Goal: Communication & Community: Answer question/provide support

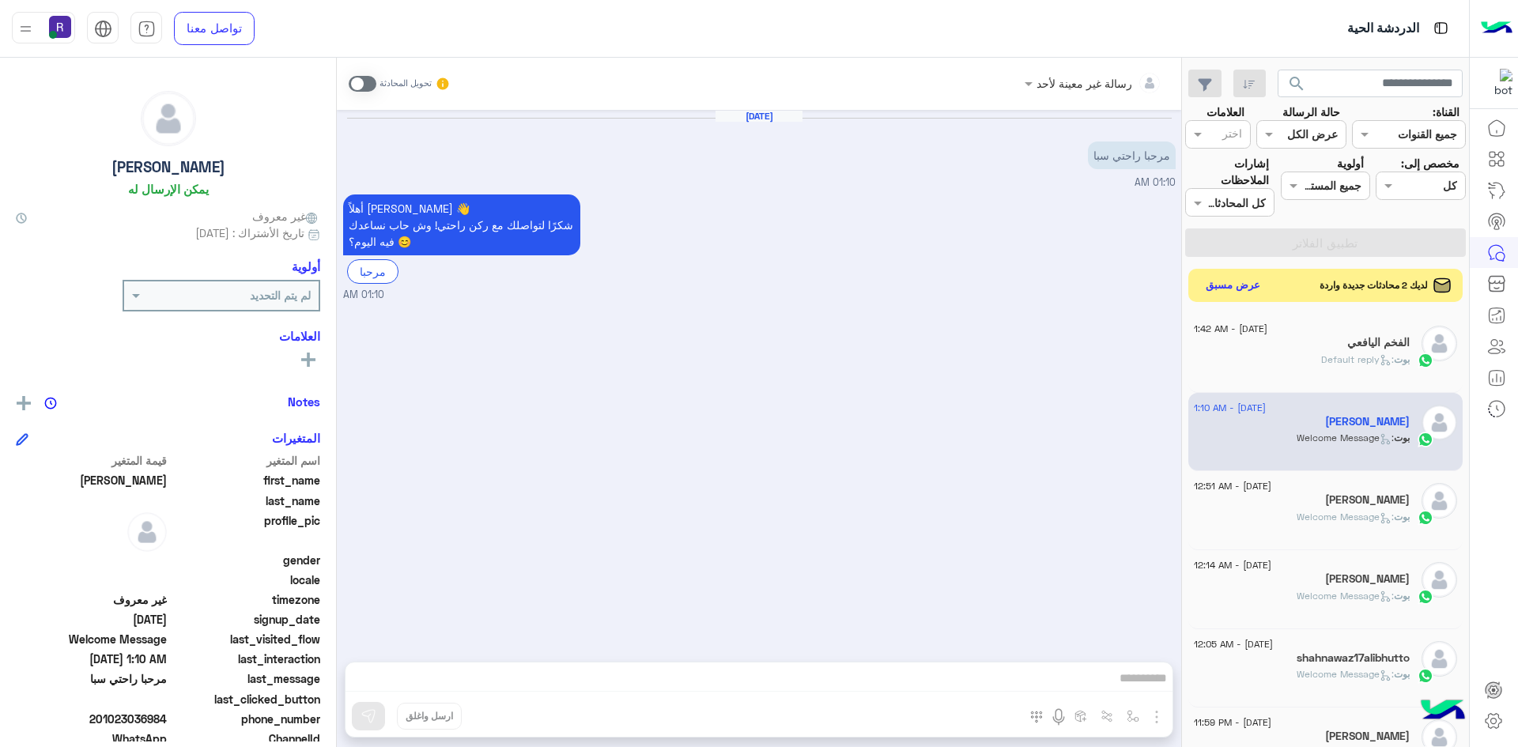
click at [1226, 289] on button "عرض مسبق" at bounding box center [1233, 285] width 66 height 21
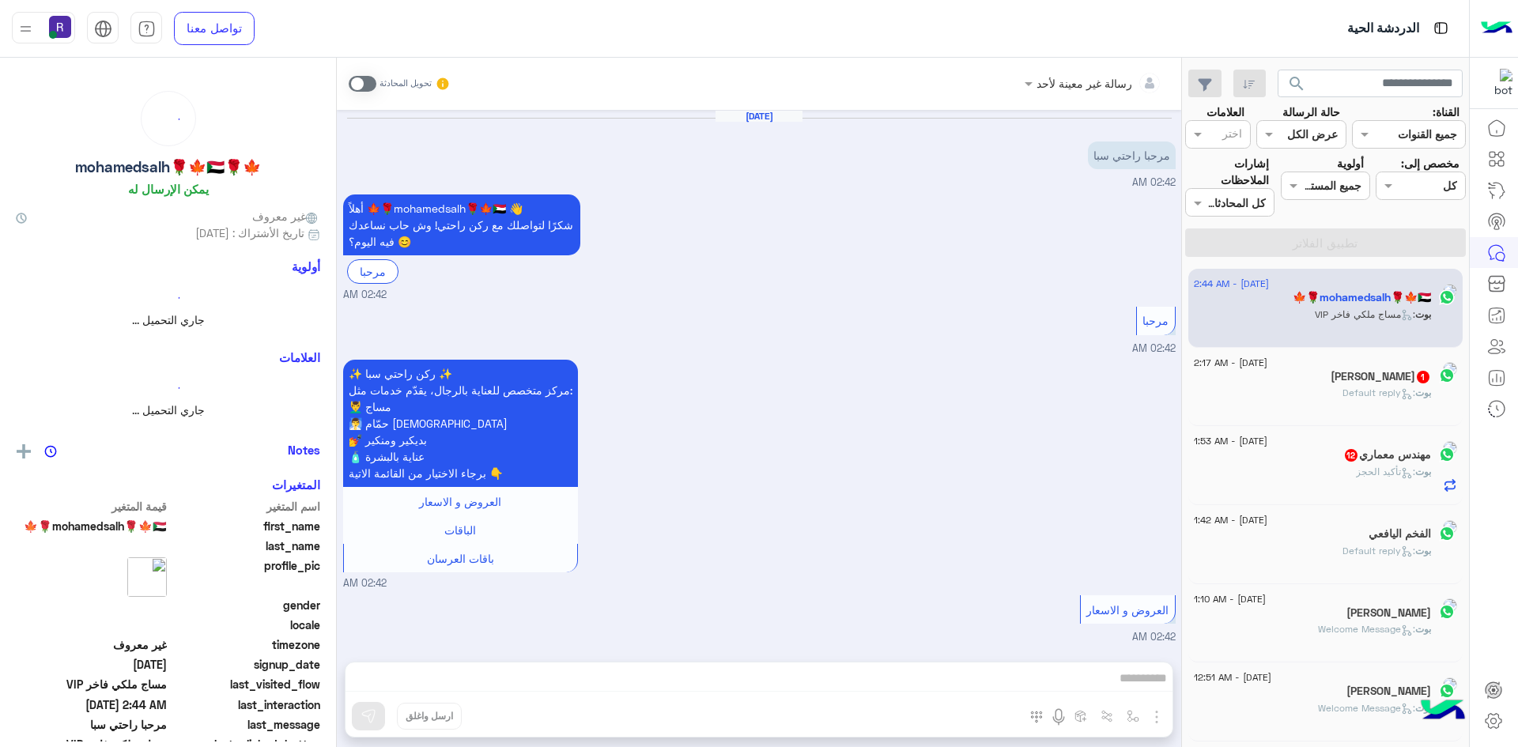
scroll to position [493, 0]
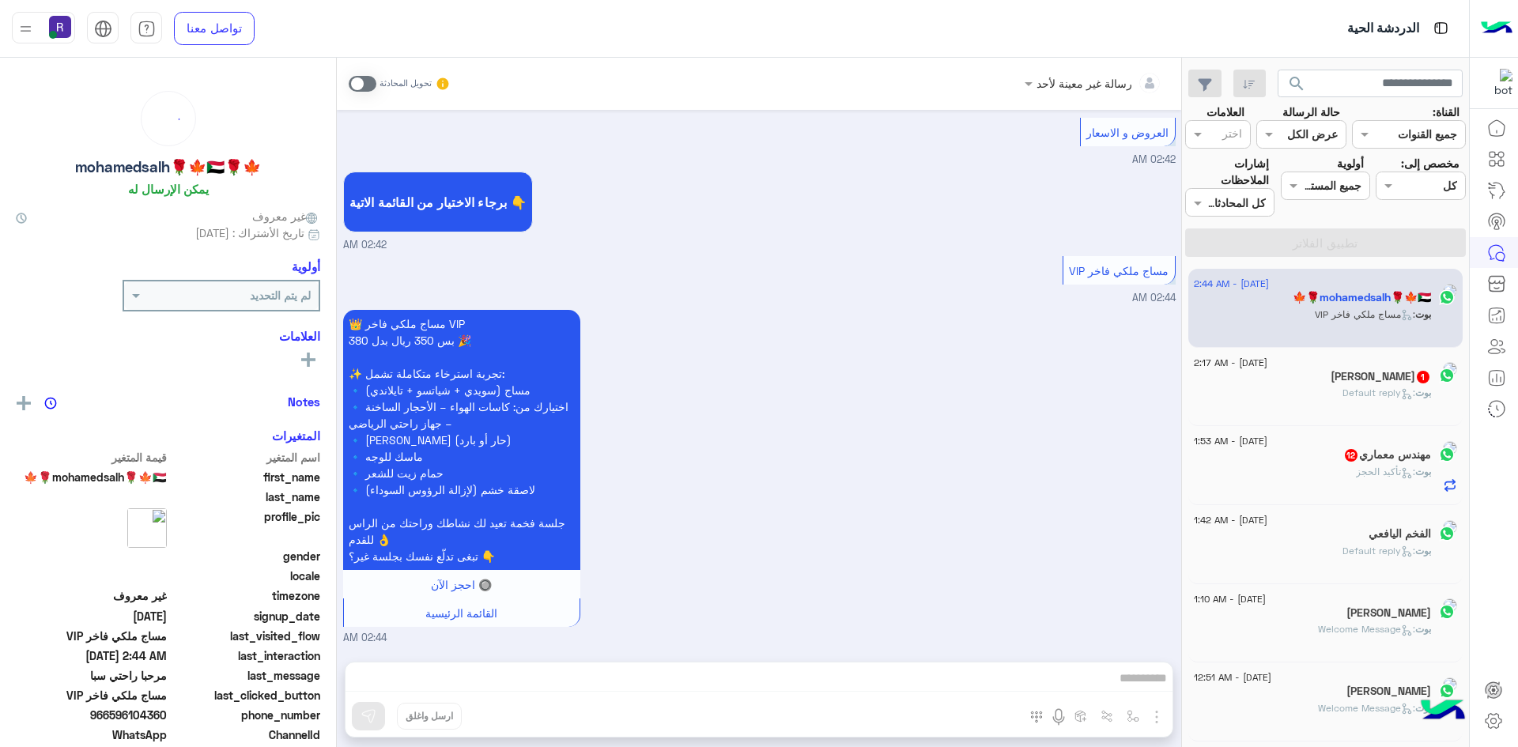
click at [1345, 458] on span "12" at bounding box center [1351, 455] width 13 height 13
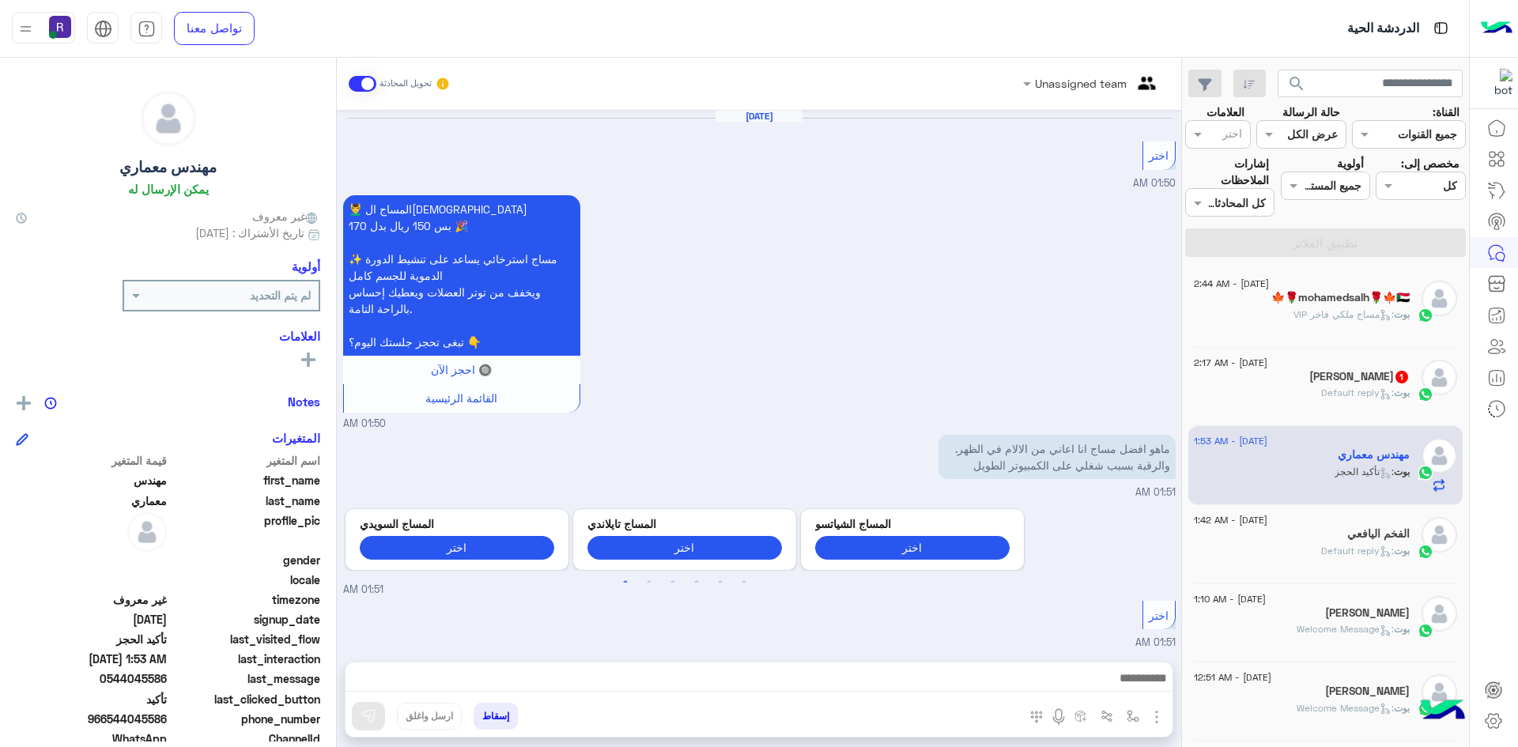
scroll to position [1543, 0]
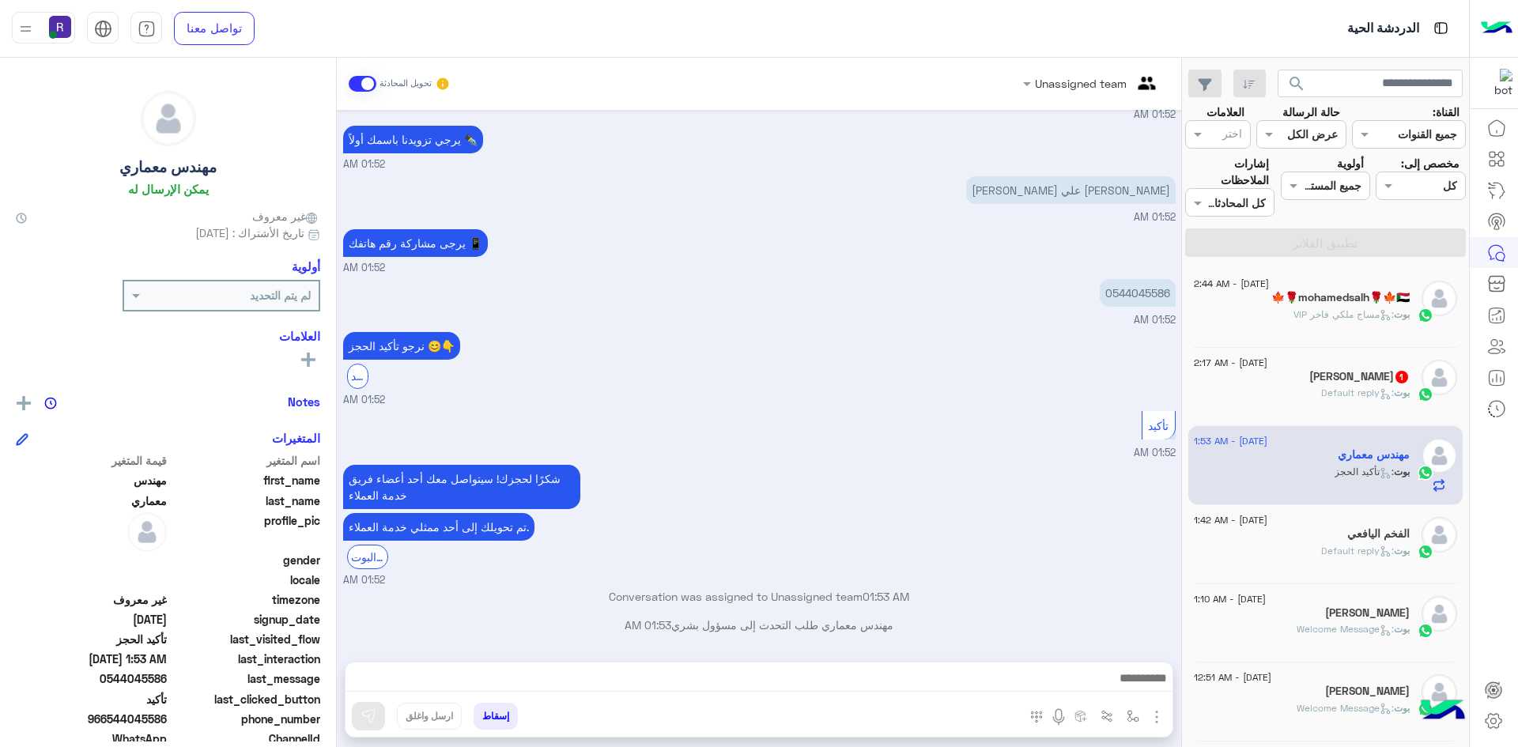
click at [1322, 390] on span ": Default reply" at bounding box center [1357, 393] width 73 height 12
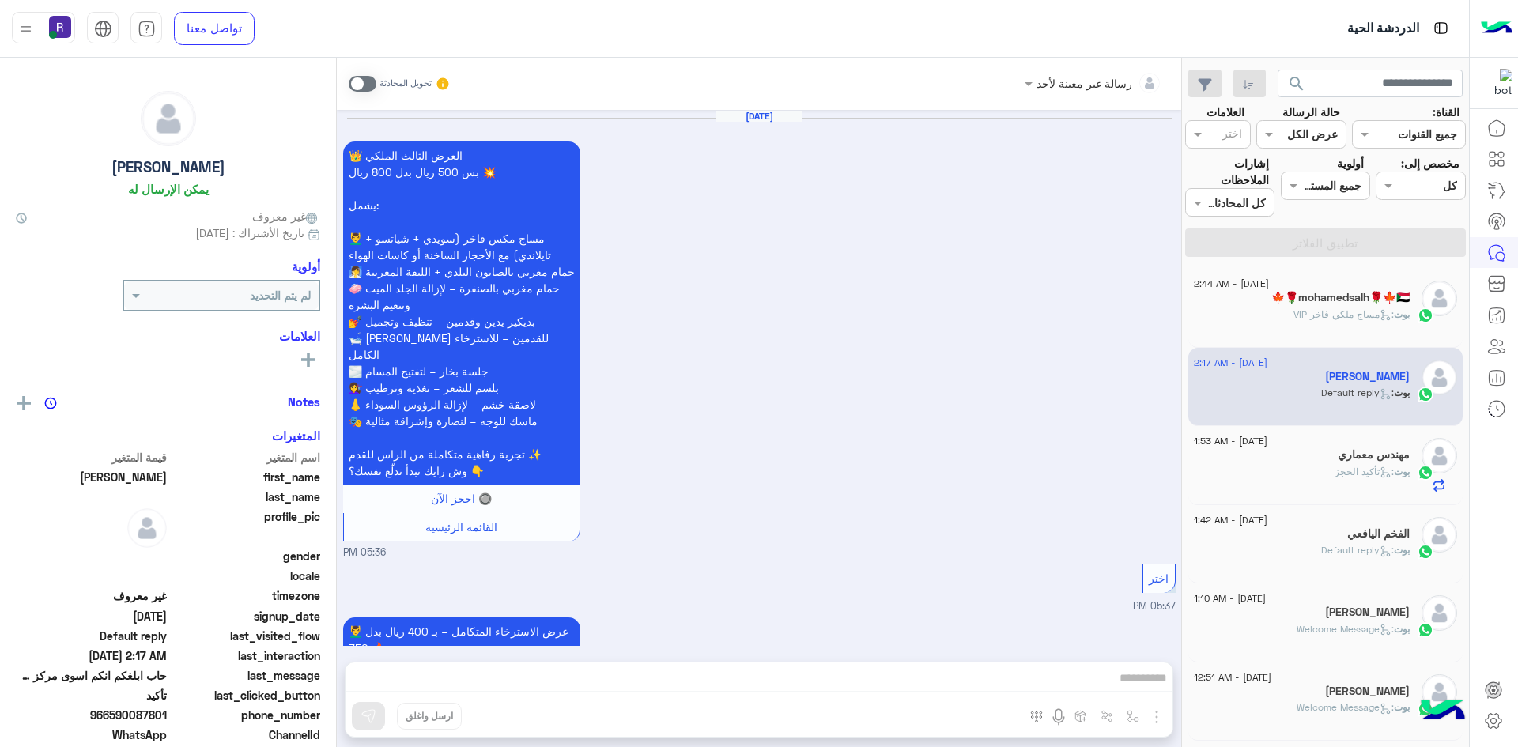
scroll to position [1418, 0]
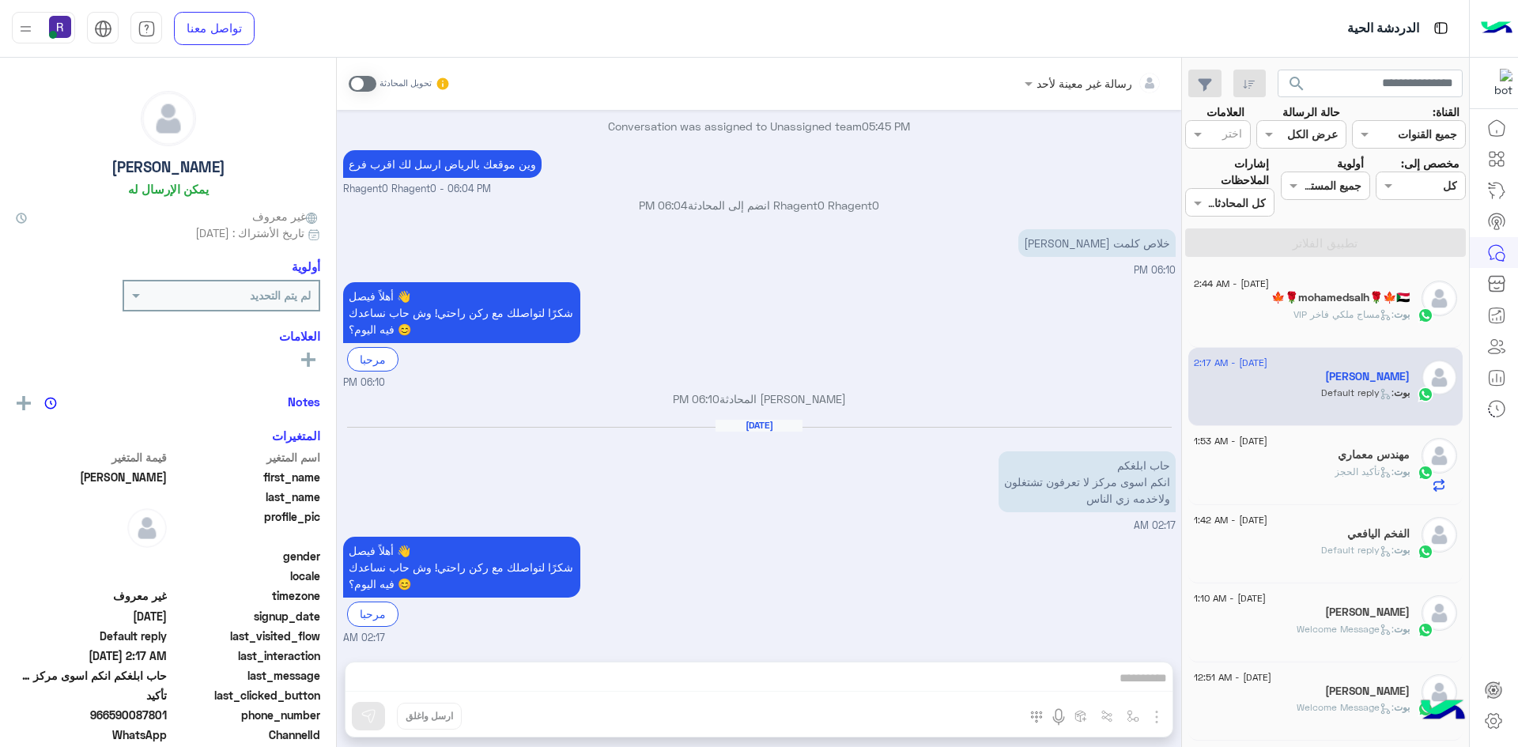
click at [1315, 315] on span ": مساج ملكي فاخر VIP" at bounding box center [1344, 314] width 100 height 12
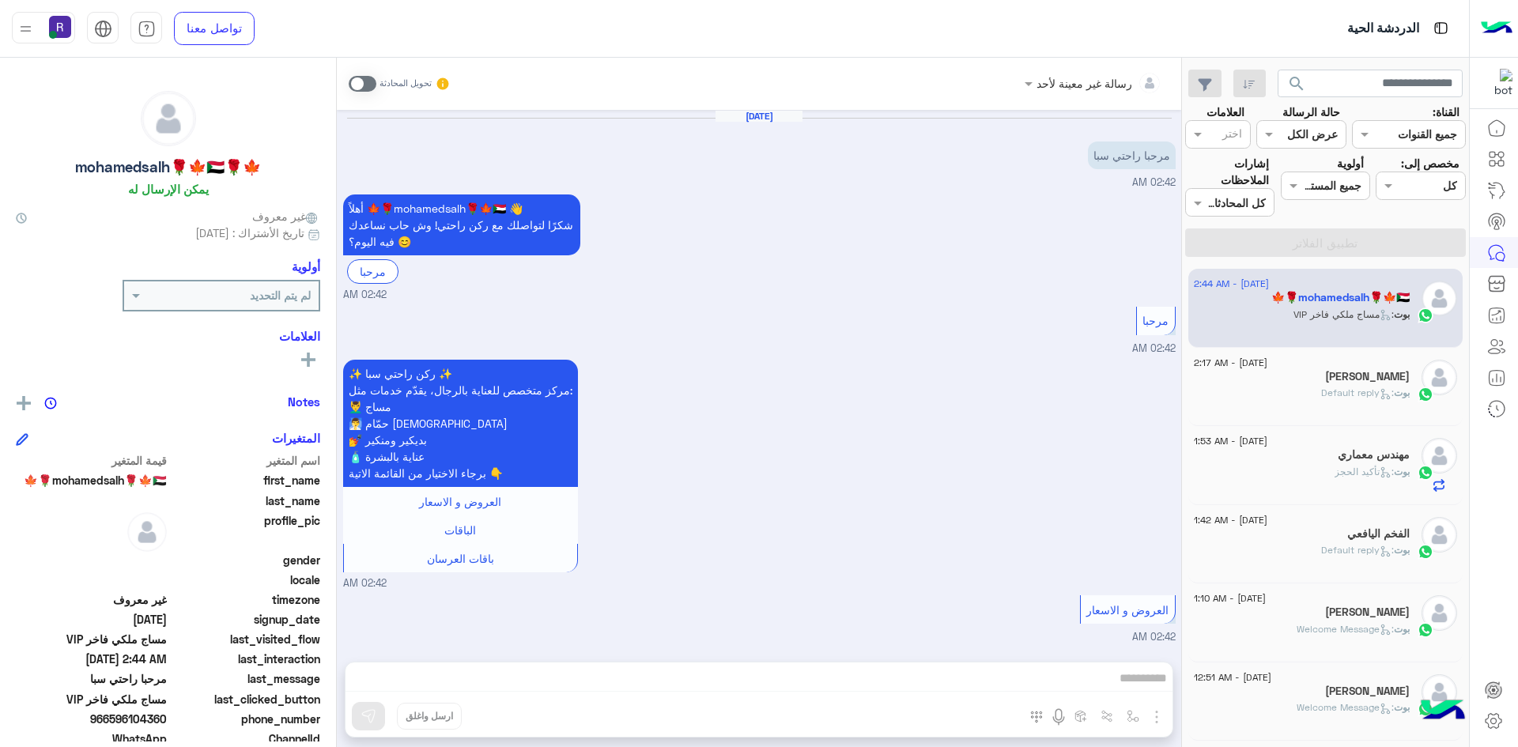
scroll to position [493, 0]
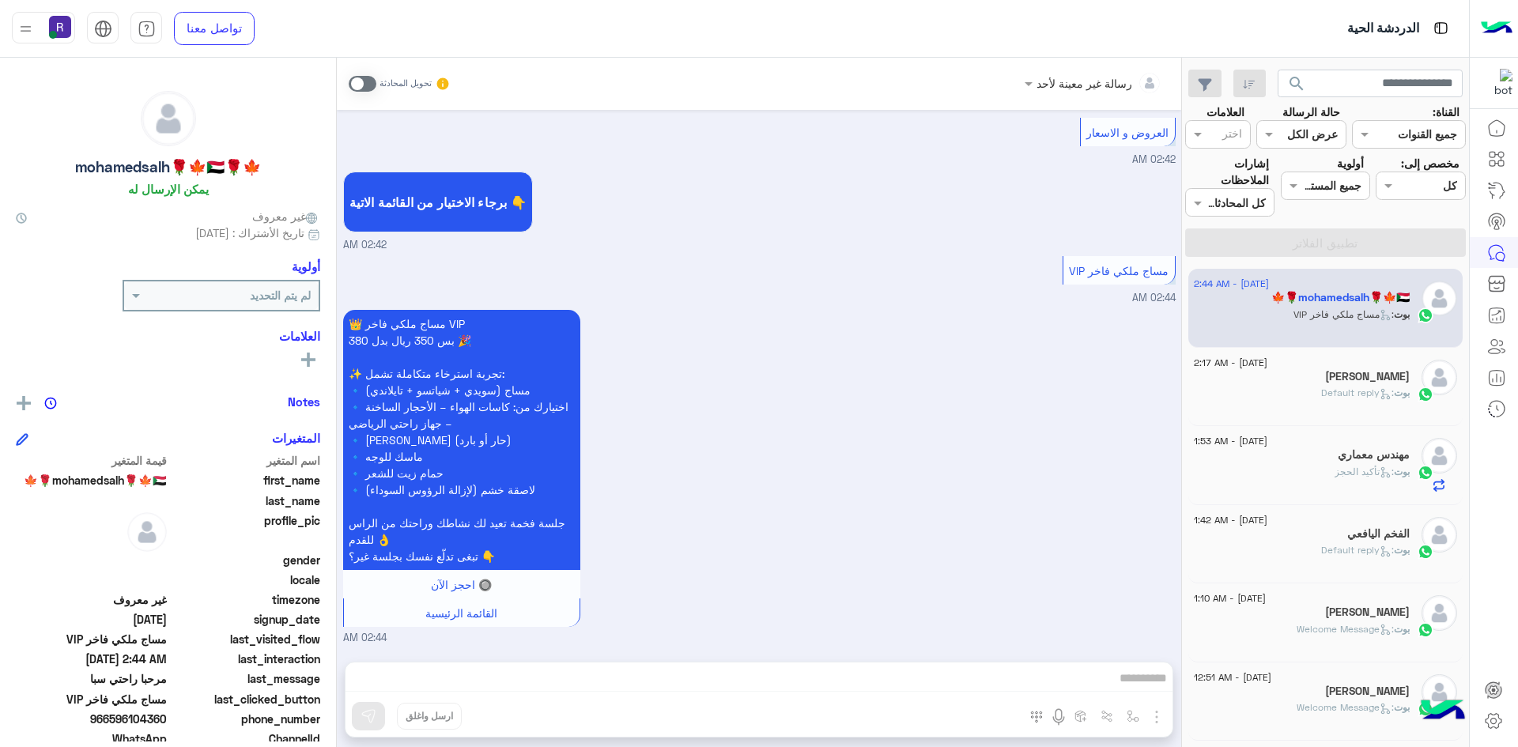
click at [365, 86] on span at bounding box center [363, 84] width 28 height 16
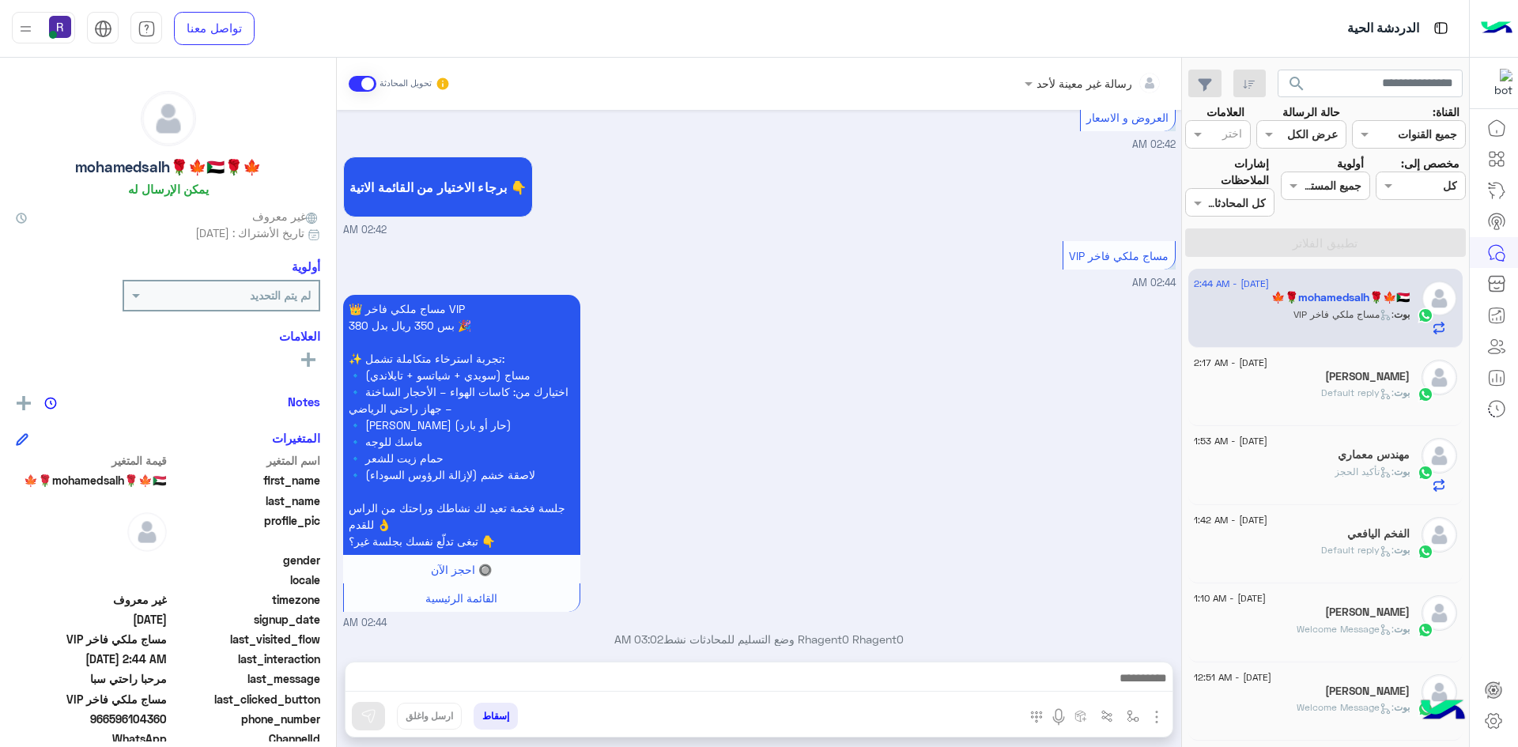
scroll to position [522, 0]
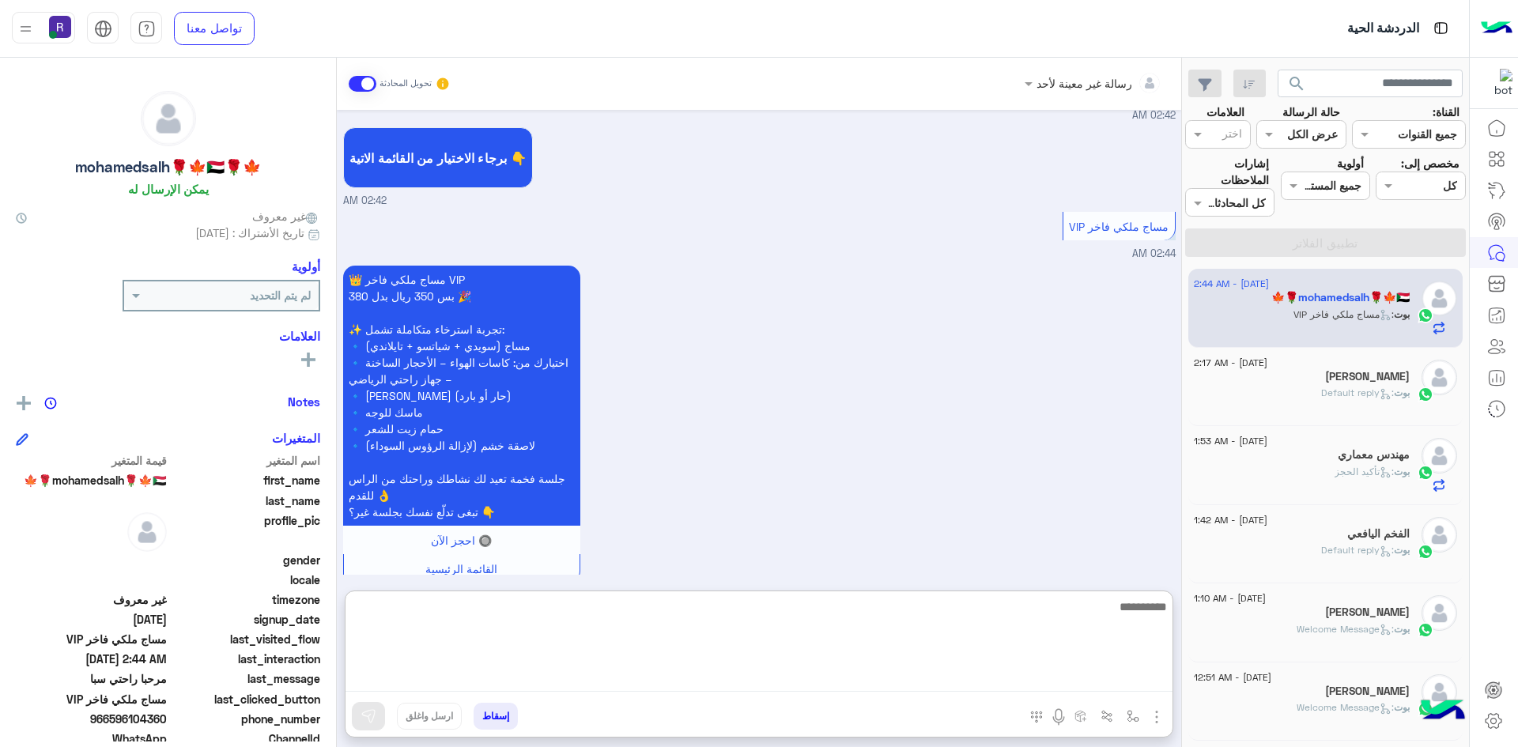
paste textarea "**********"
type textarea "**********"
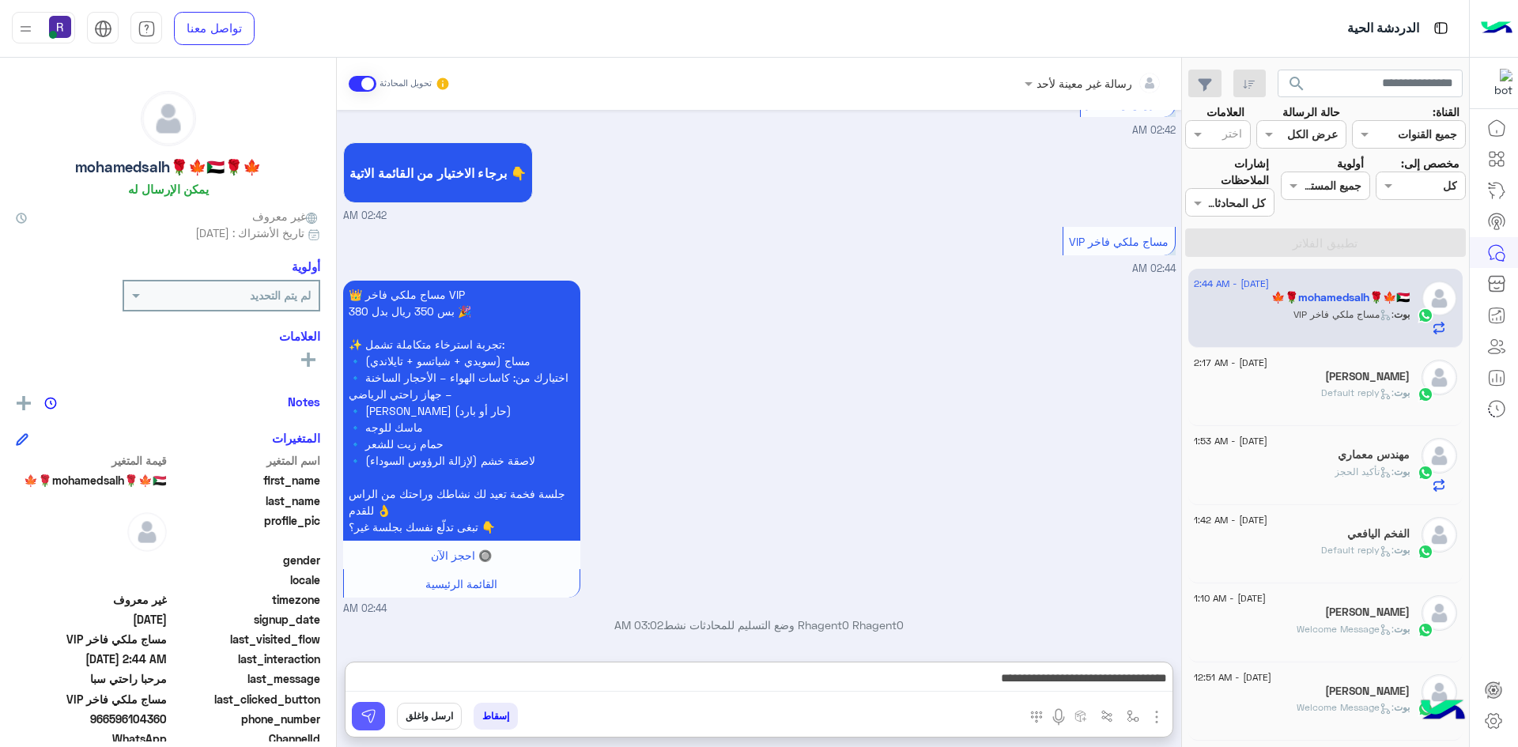
click at [367, 715] on img at bounding box center [369, 716] width 16 height 16
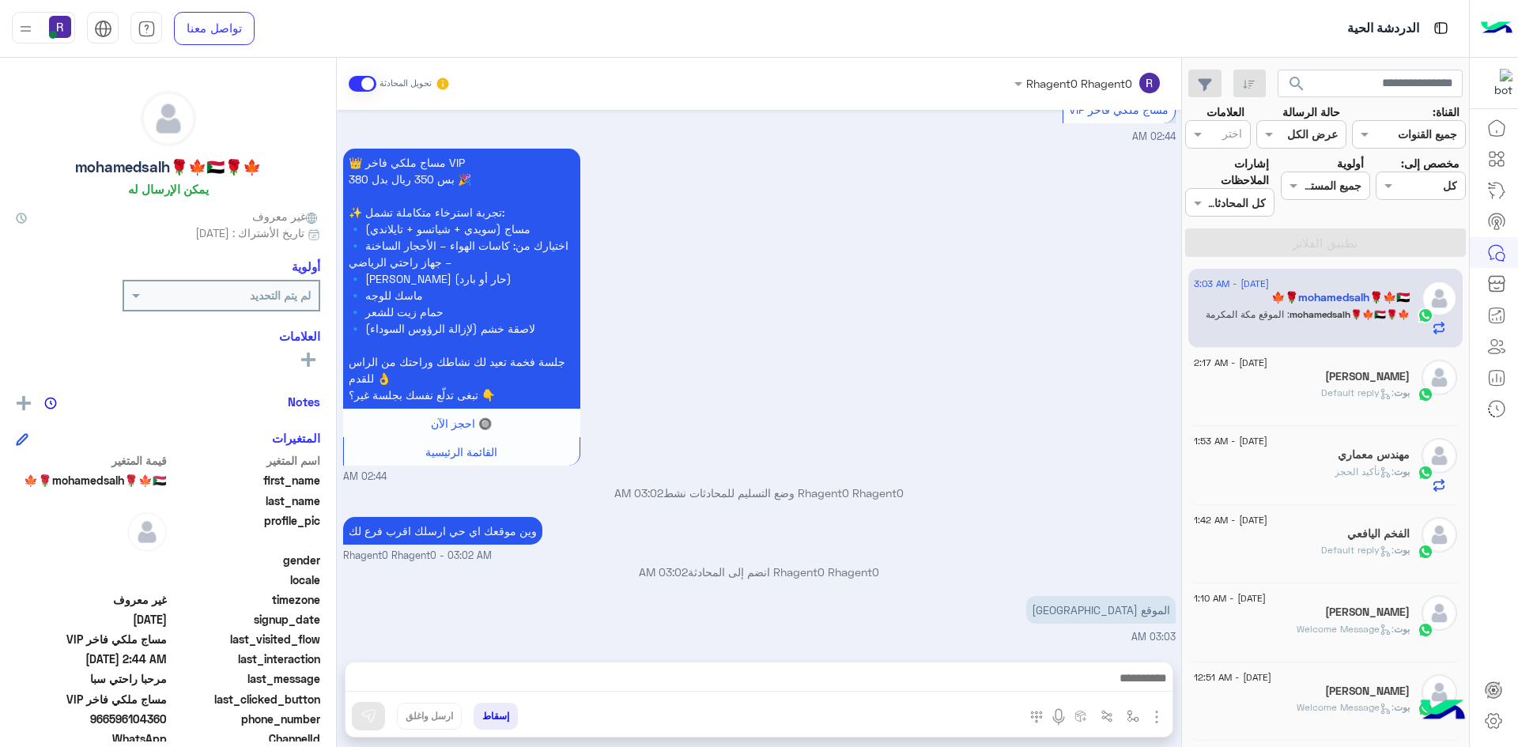
scroll to position [706, 0]
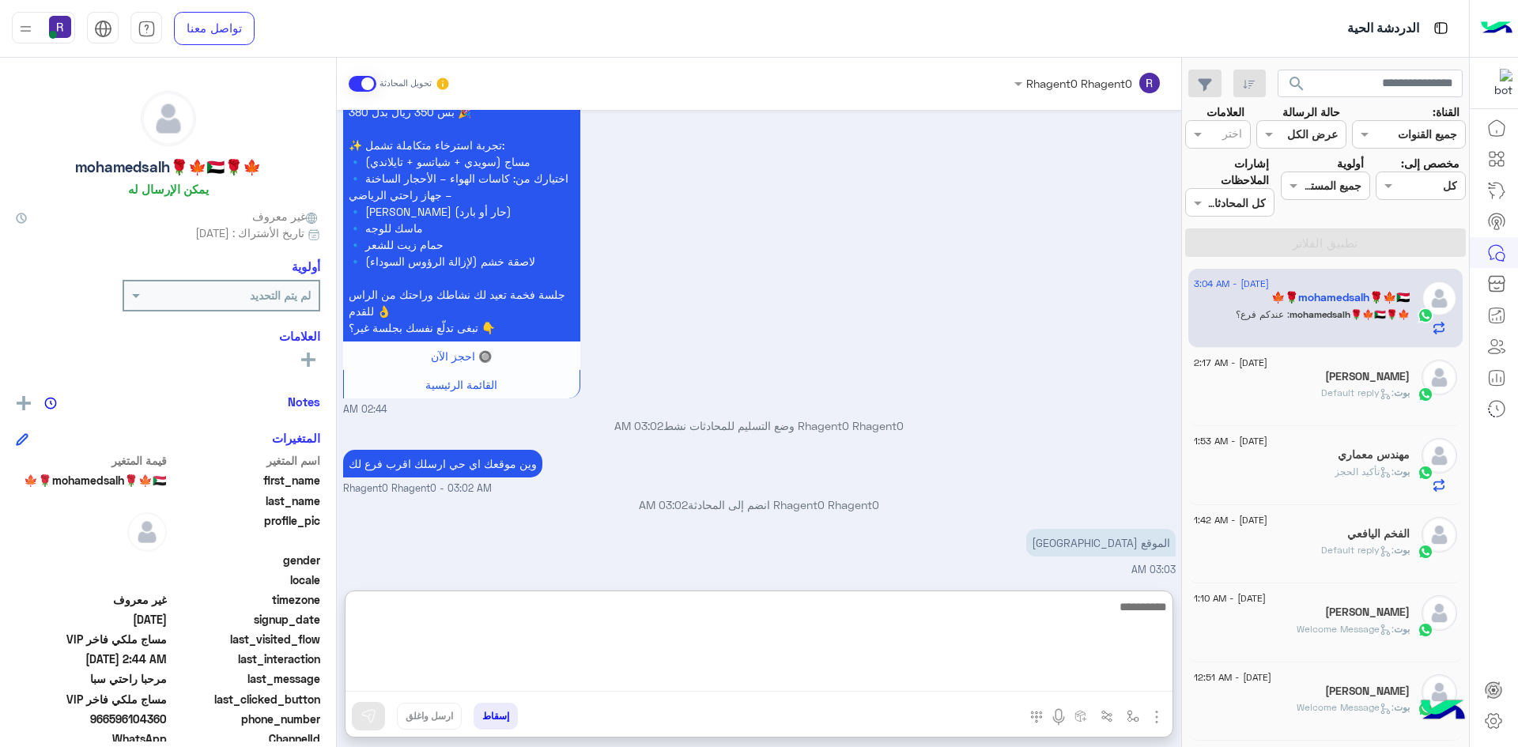
click at [716, 683] on textarea at bounding box center [759, 644] width 827 height 95
type textarea "*"
type textarea "**"
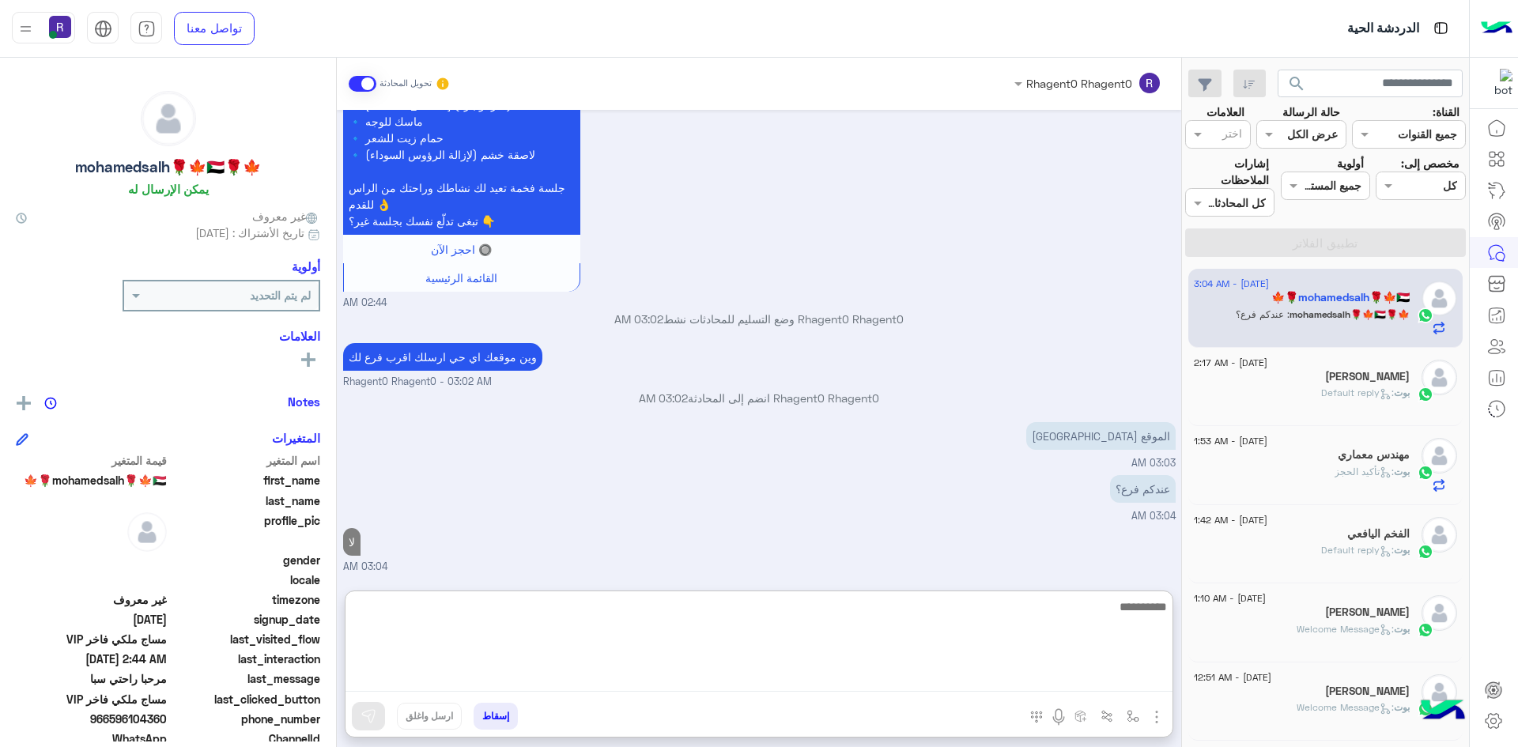
scroll to position [881, 0]
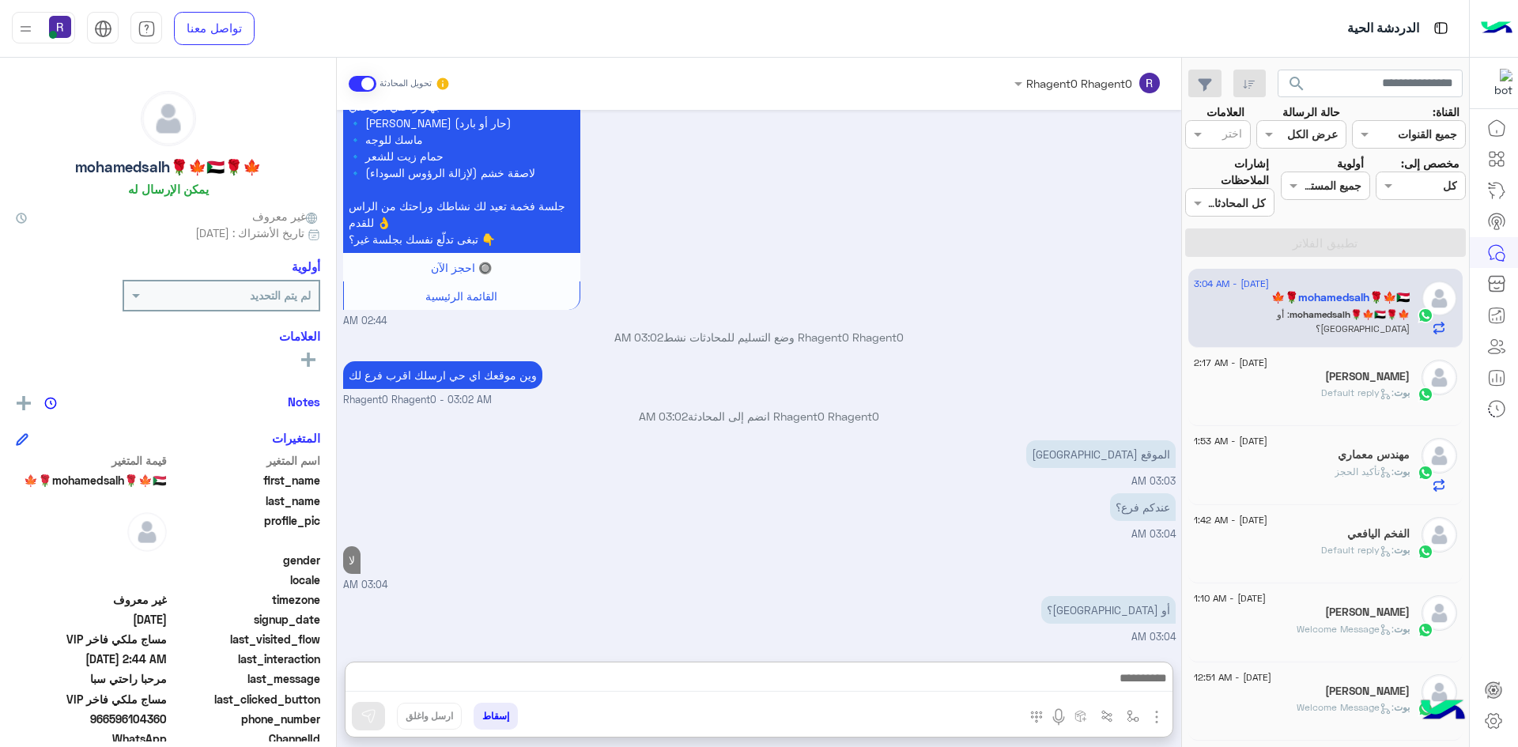
click at [1321, 391] on span ": Default reply" at bounding box center [1357, 393] width 73 height 12
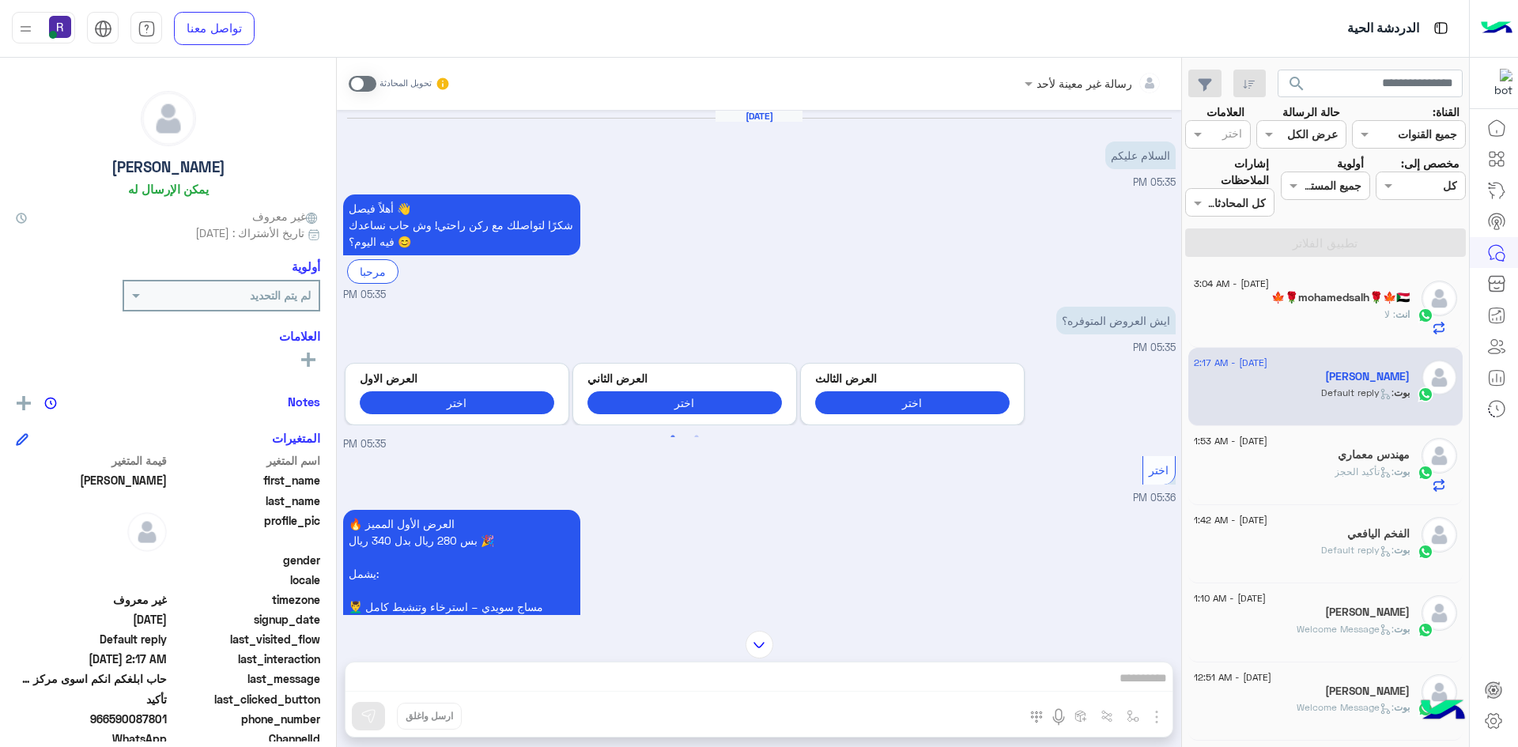
click at [1359, 458] on h5 "مهندس معماري" at bounding box center [1374, 454] width 72 height 13
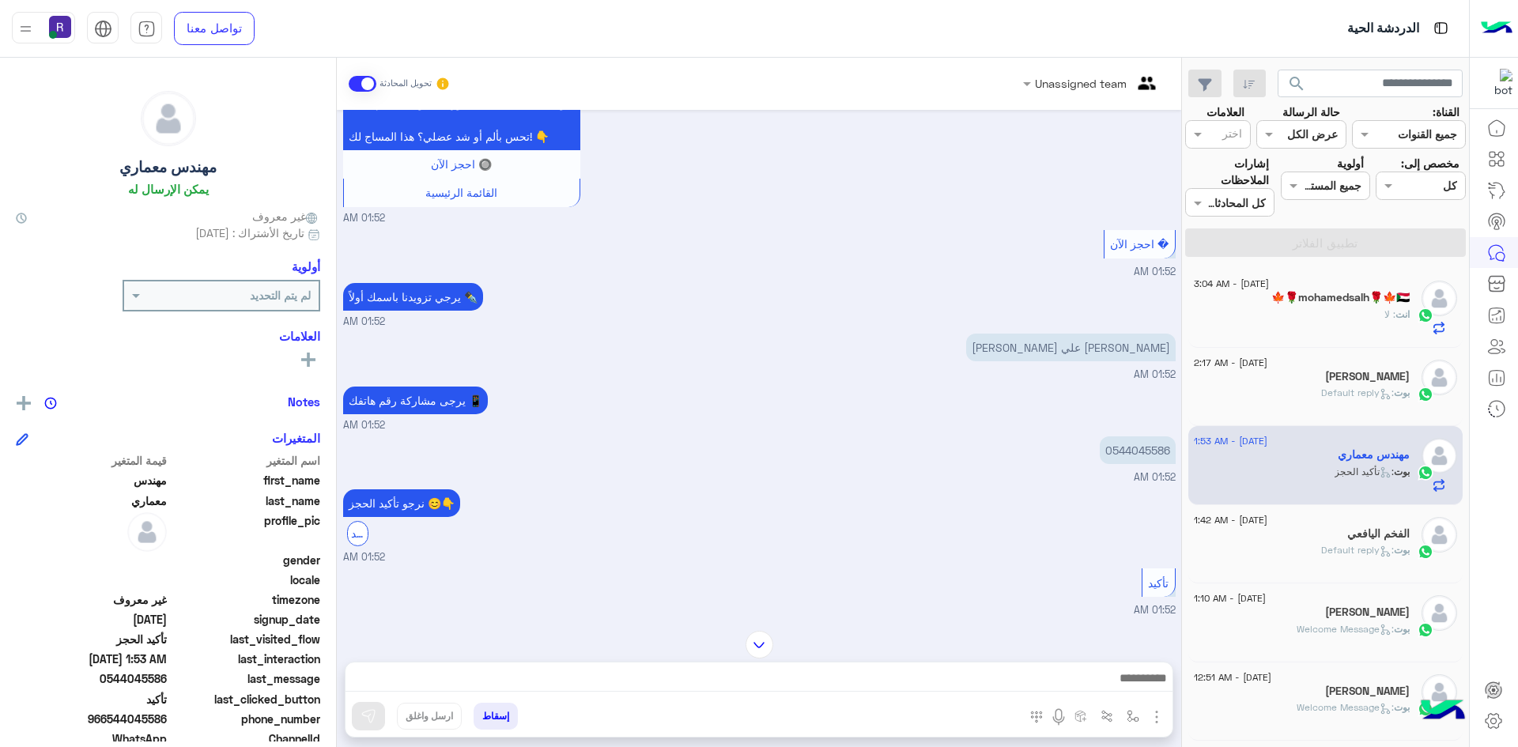
scroll to position [1385, 0]
click at [1294, 402] on div "[PERSON_NAME] : Default reply" at bounding box center [1302, 400] width 216 height 28
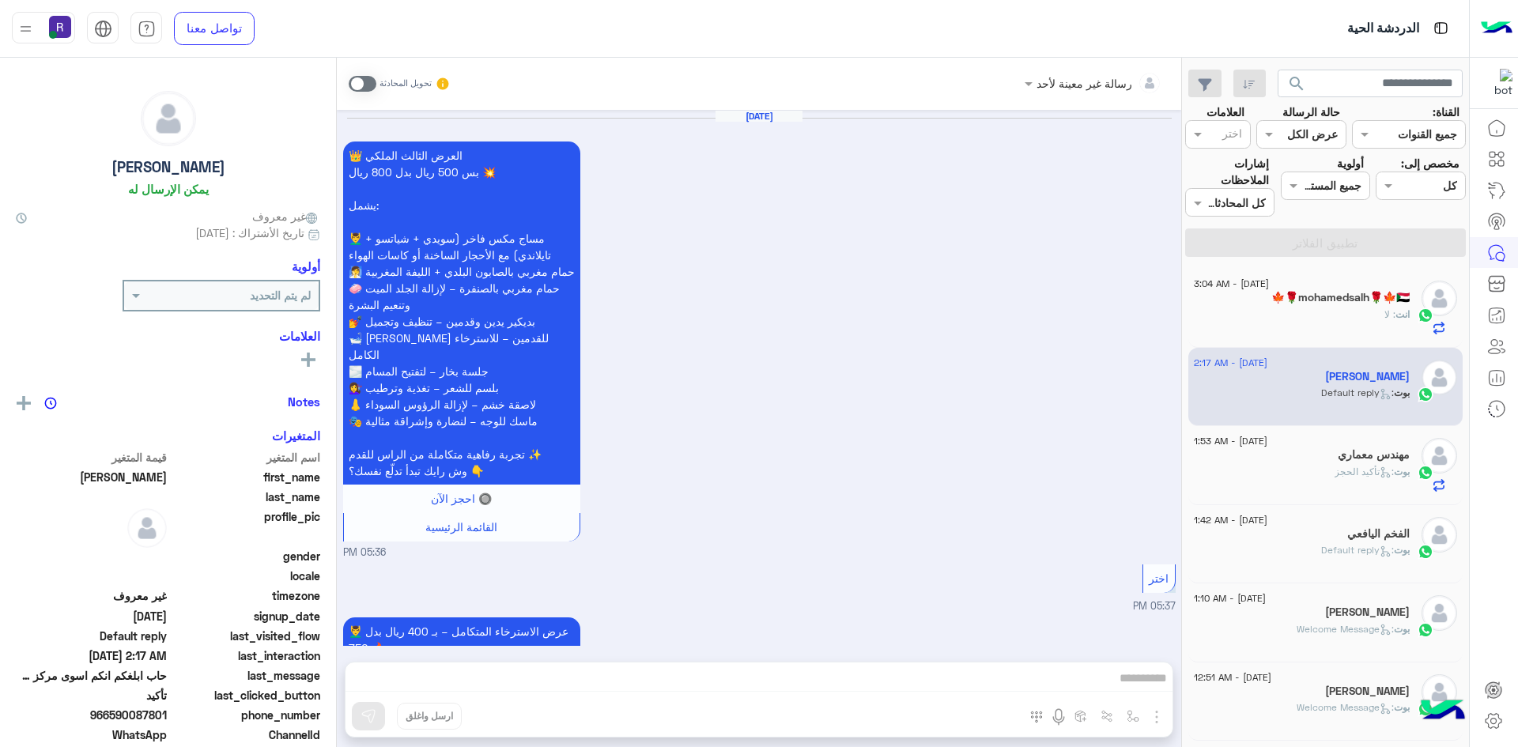
scroll to position [1418, 0]
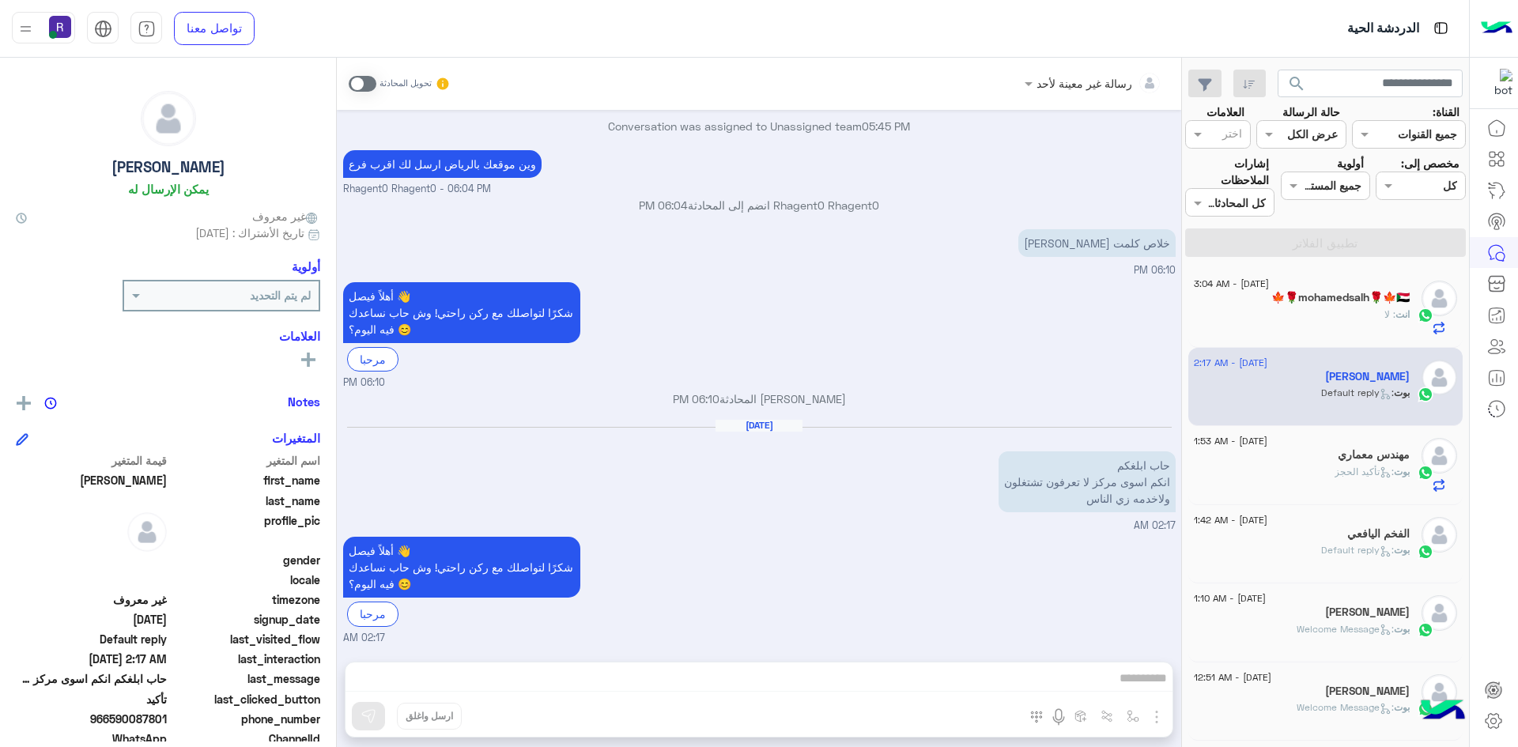
click at [1289, 538] on div "الفخم اليافعي" at bounding box center [1302, 535] width 216 height 17
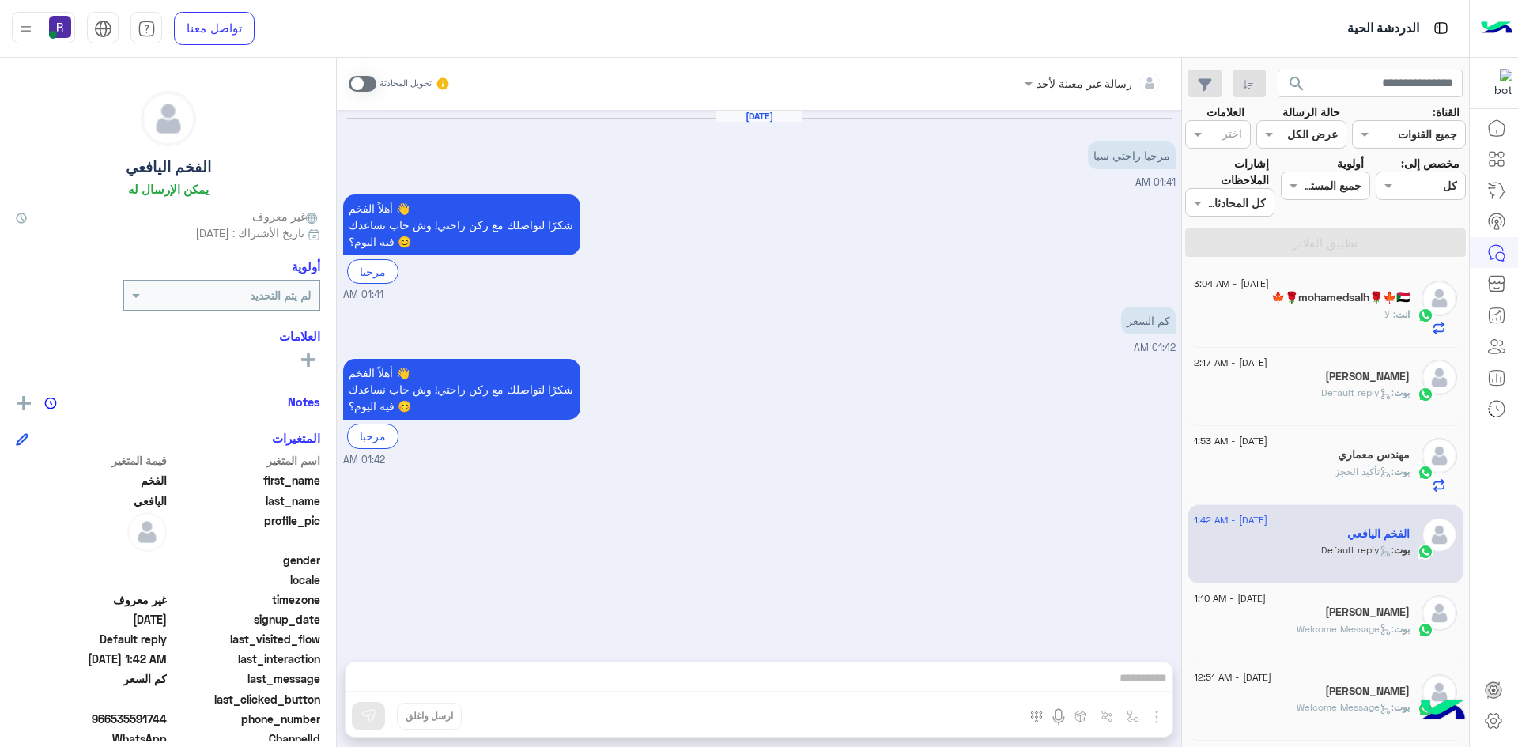
click at [1324, 623] on span "بوت : Welcome Message" at bounding box center [1353, 629] width 113 height 12
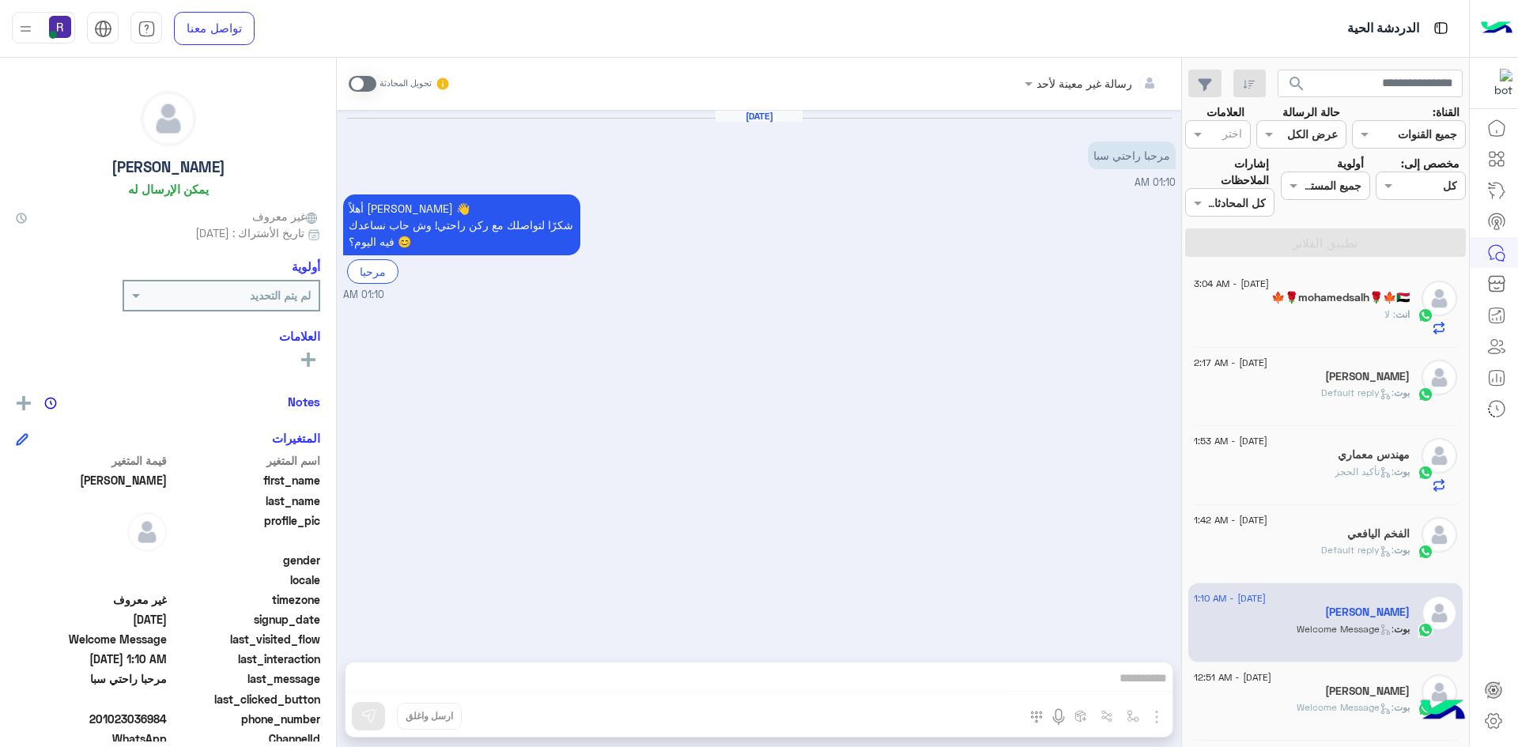
click at [1354, 400] on p "[PERSON_NAME] : Default reply" at bounding box center [1365, 393] width 89 height 14
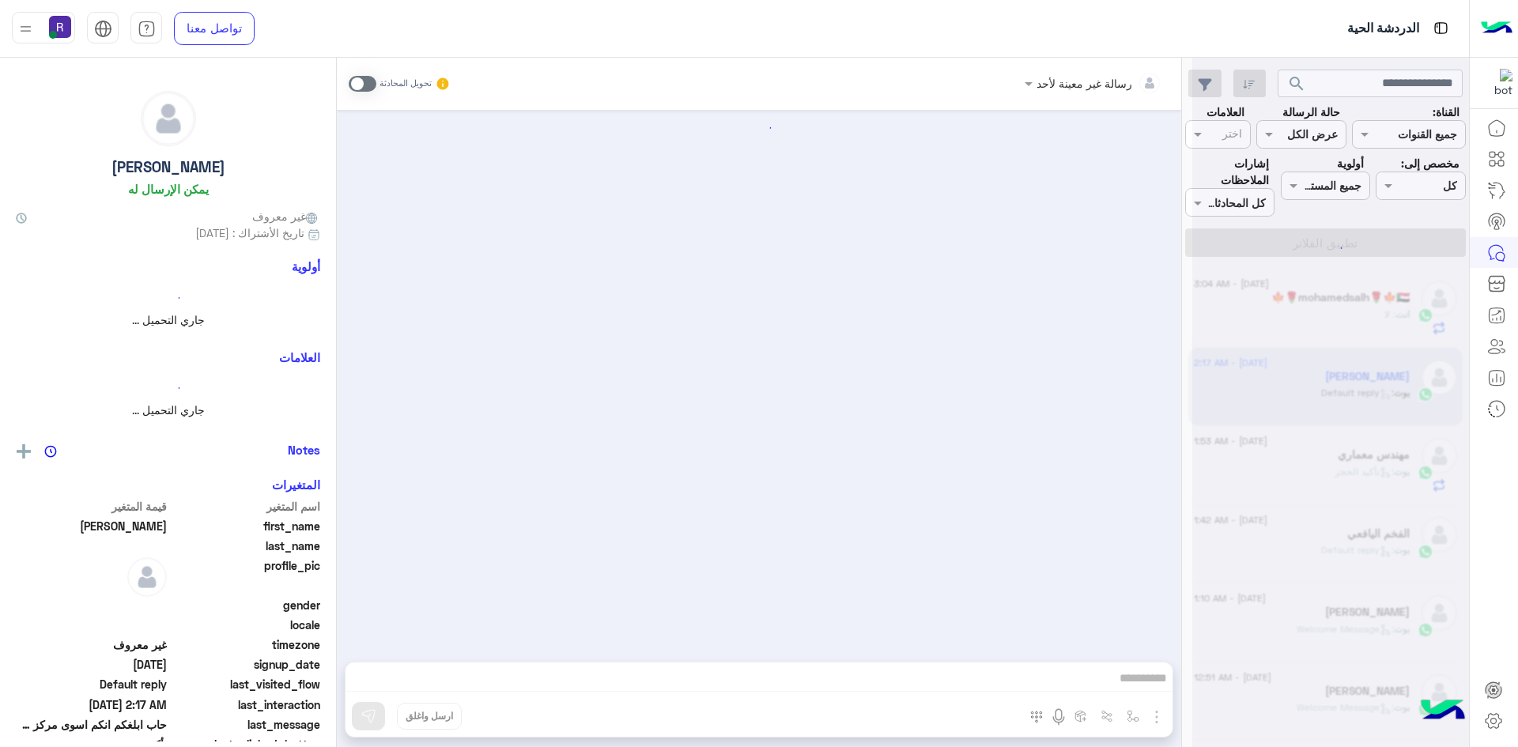
scroll to position [1418, 0]
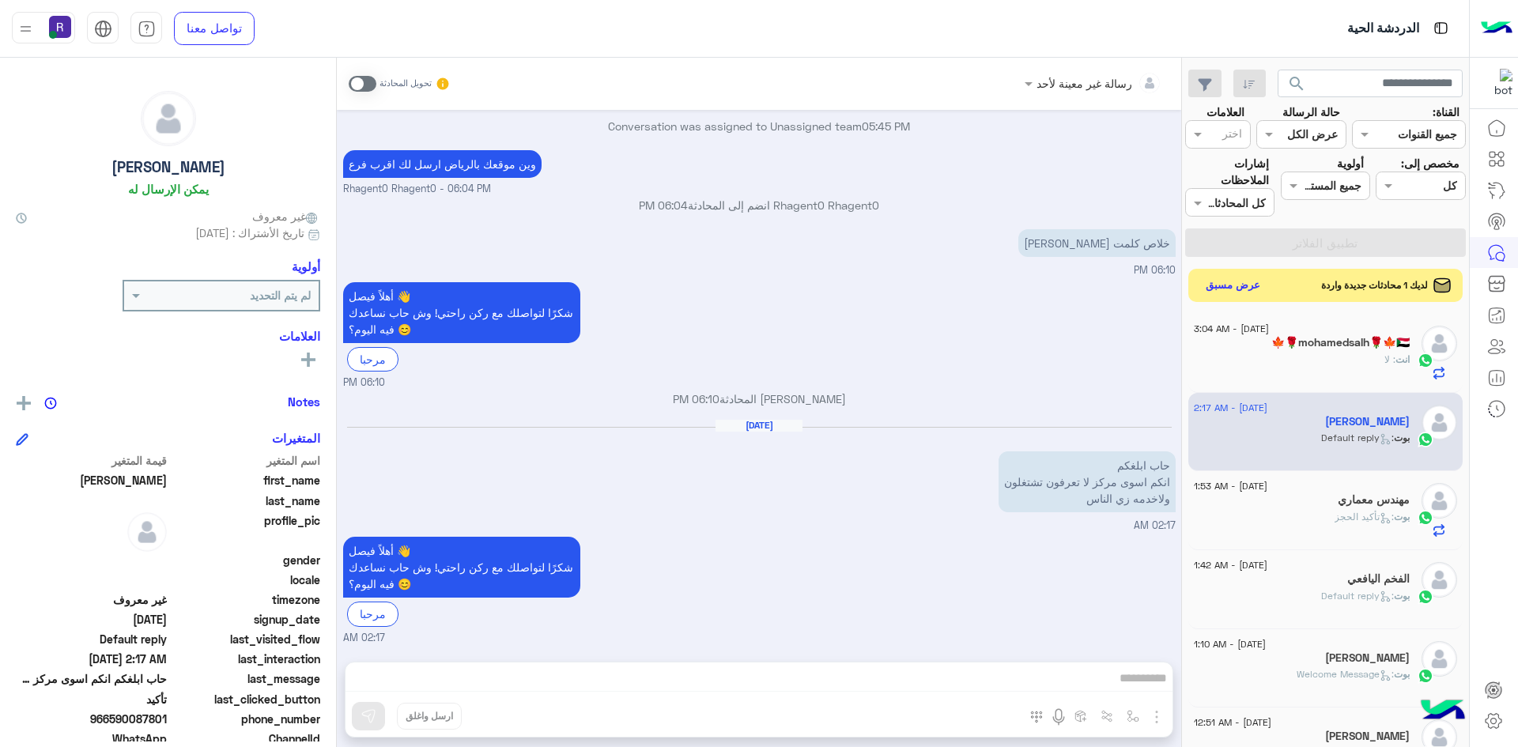
click at [1245, 290] on button "عرض مسبق" at bounding box center [1233, 285] width 66 height 21
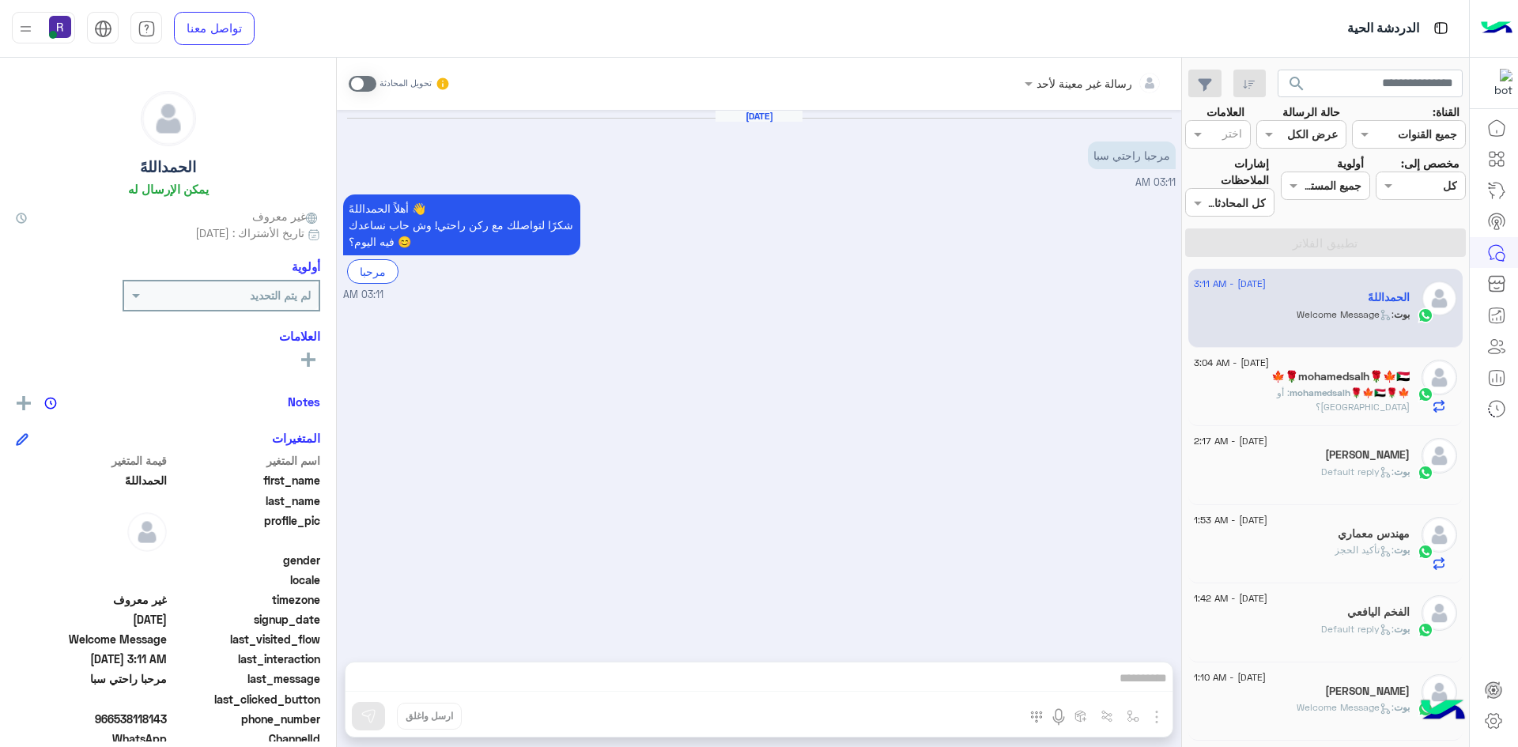
click at [1286, 380] on h5 "🍁🌹mohamedsalh🌹🍁🇸🇩" at bounding box center [1340, 376] width 138 height 13
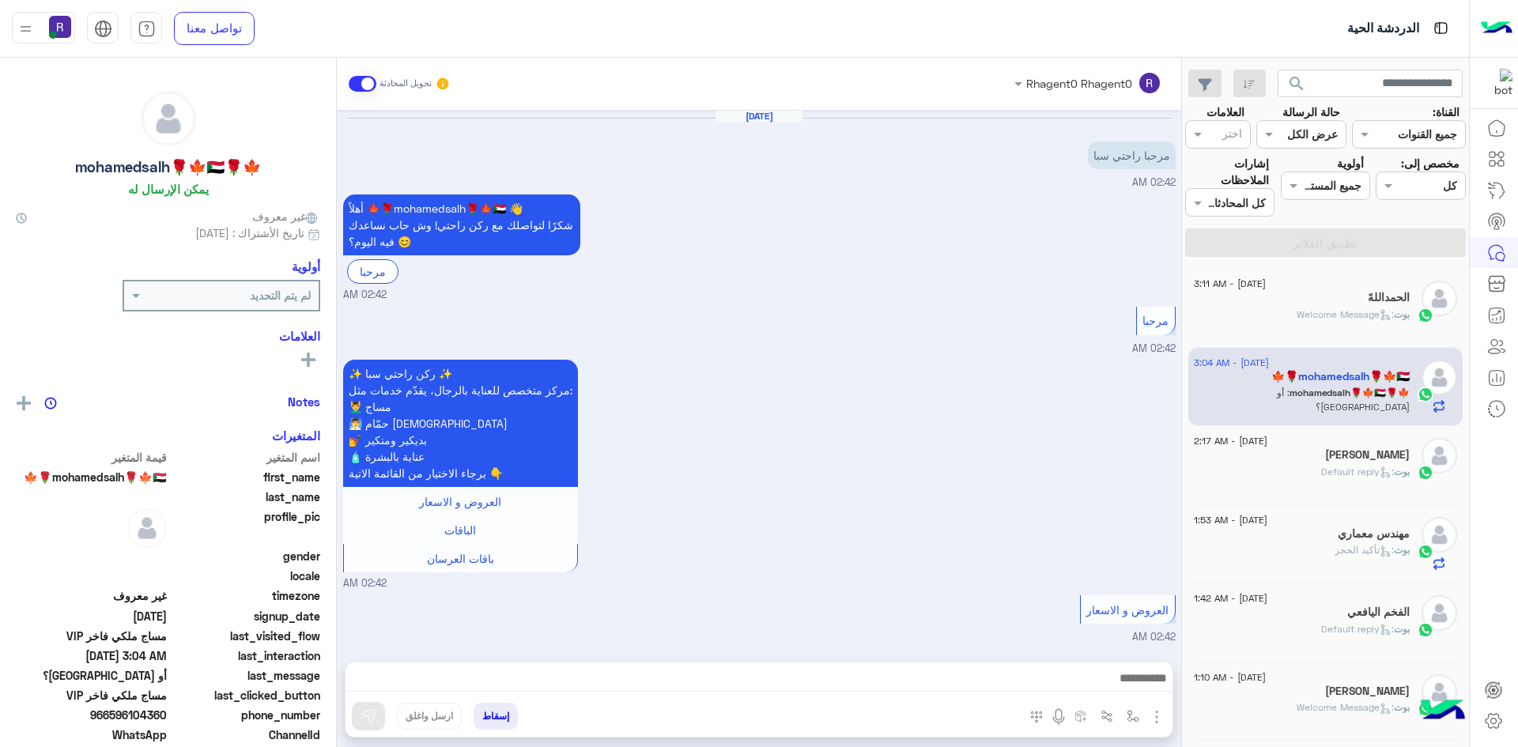
scroll to position [810, 0]
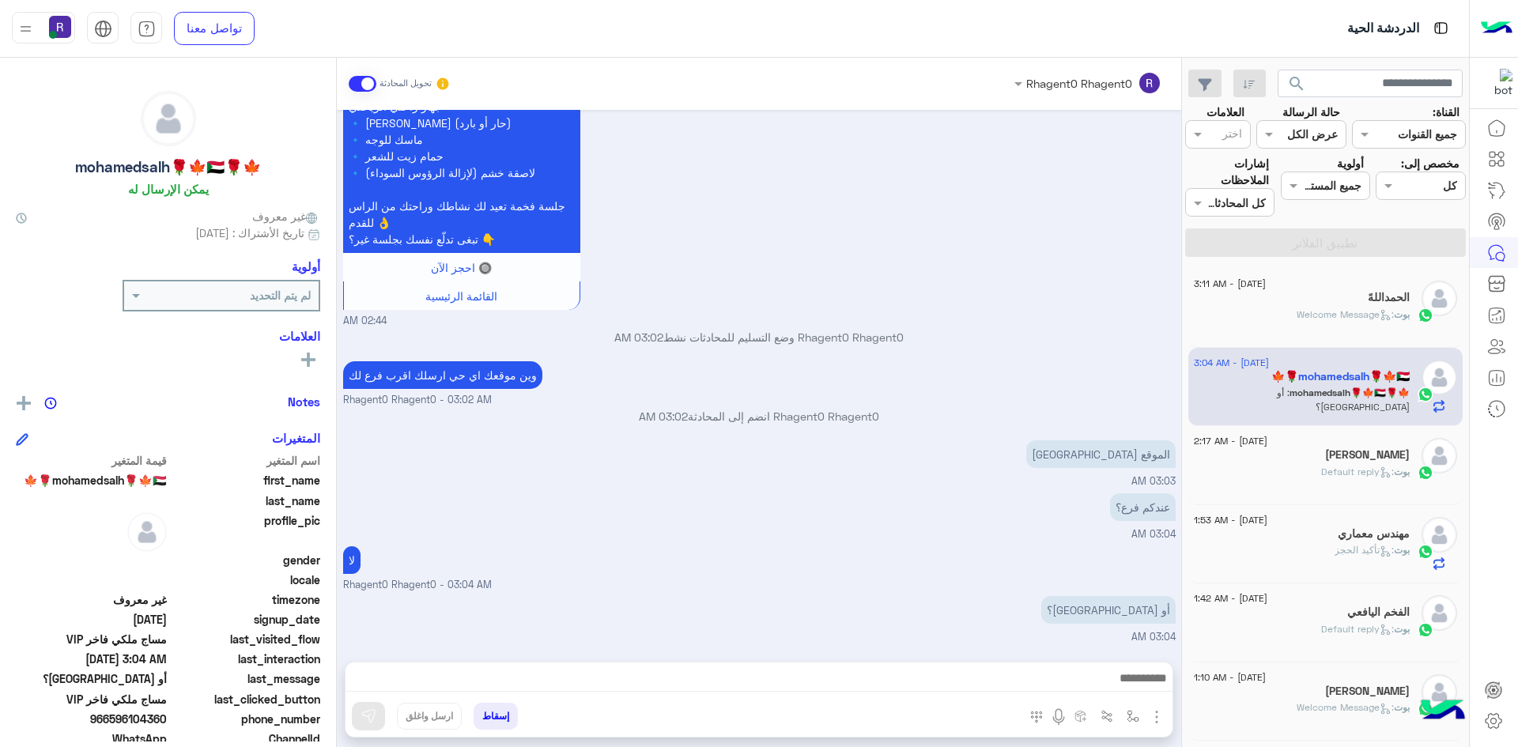
click at [1326, 319] on span ": Welcome Message" at bounding box center [1345, 314] width 97 height 12
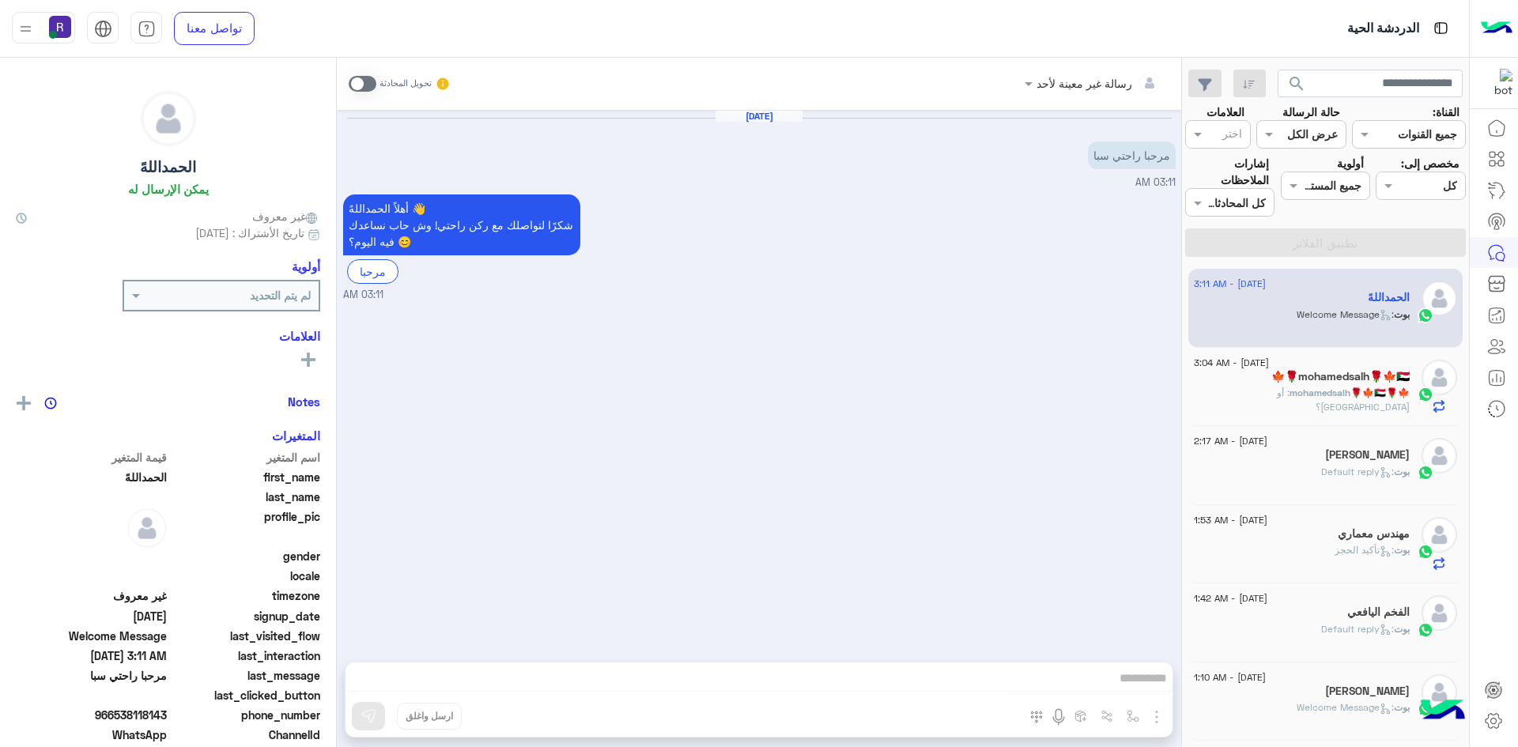
click at [1317, 362] on div "[DATE] - 3:04 AM" at bounding box center [1302, 365] width 216 height 10
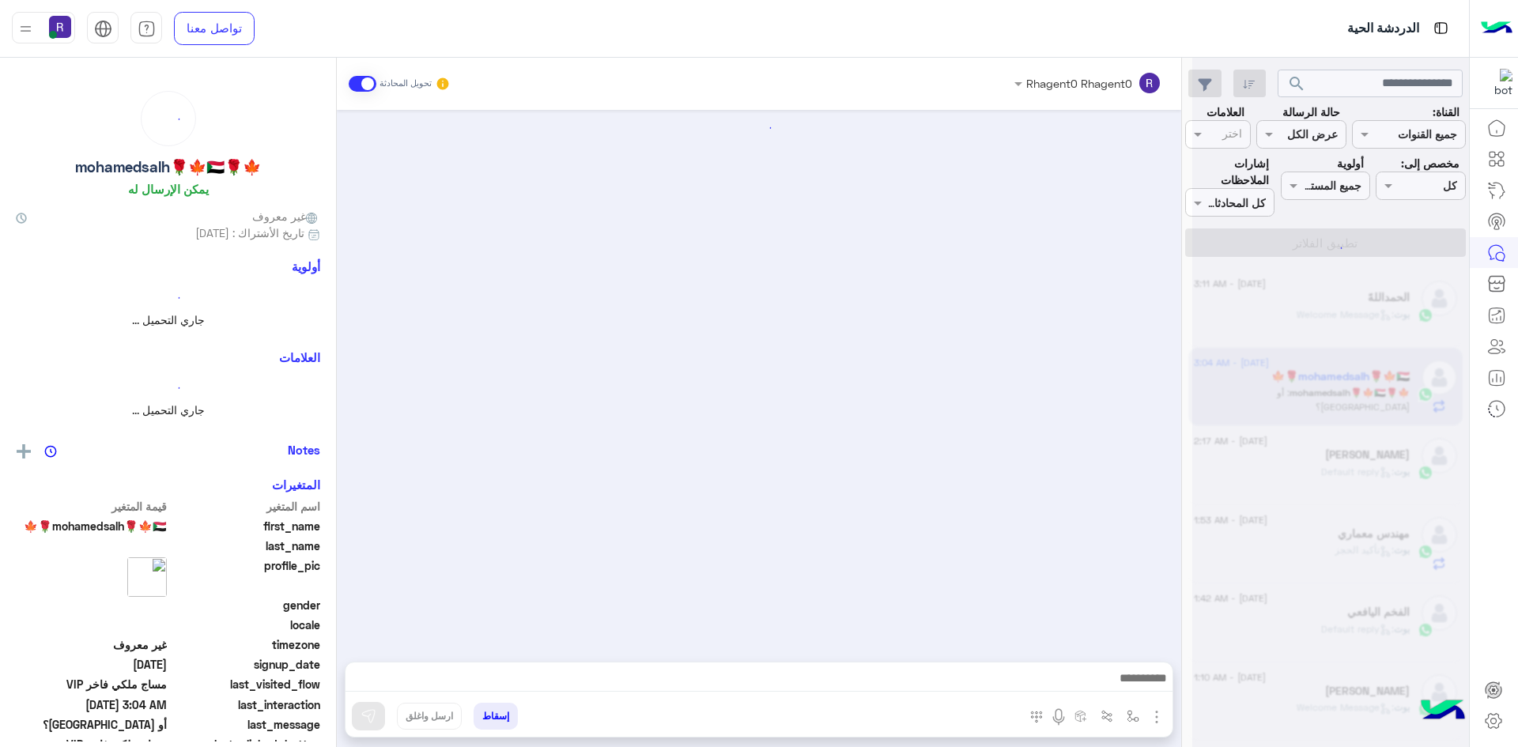
scroll to position [810, 0]
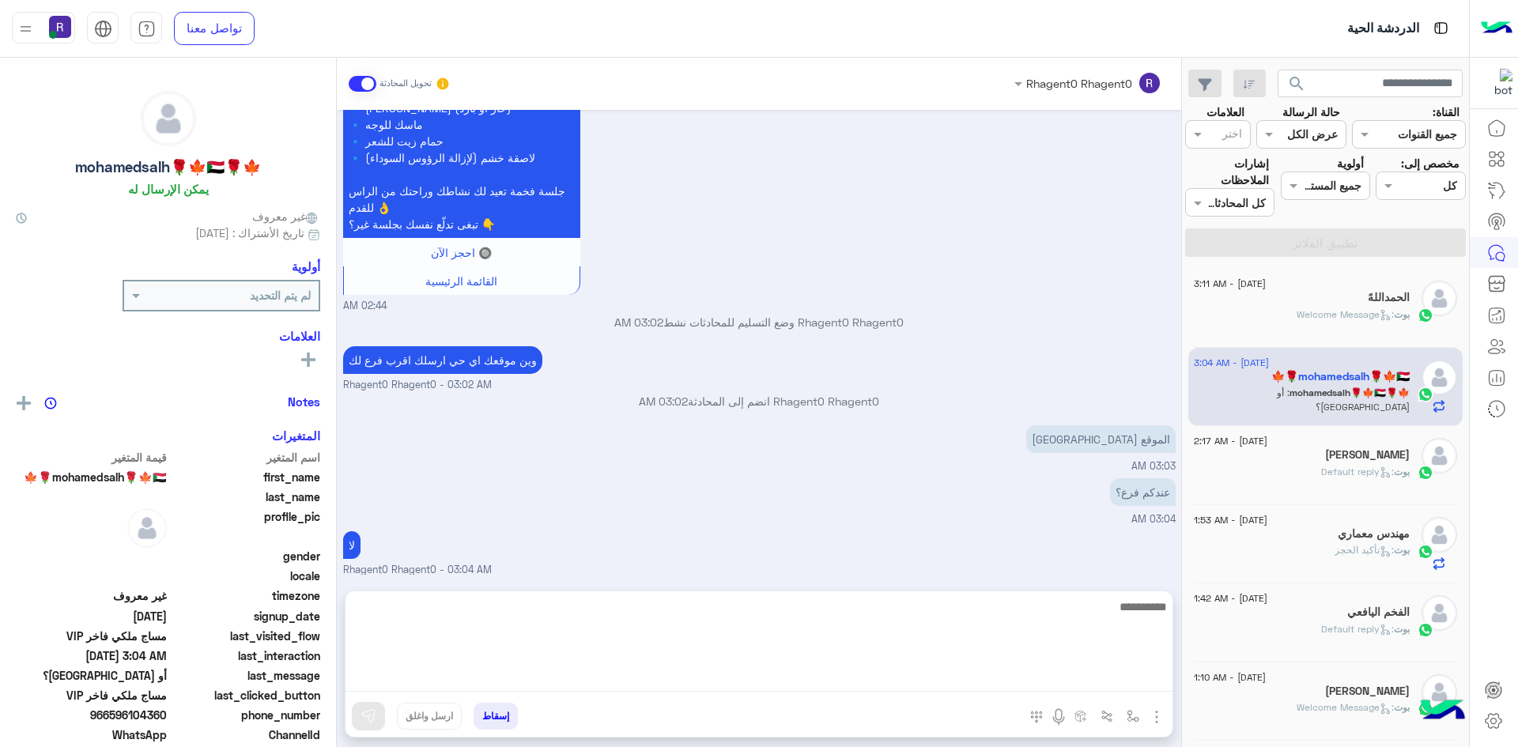
click at [780, 677] on textarea at bounding box center [759, 644] width 827 height 95
type textarea "**********"
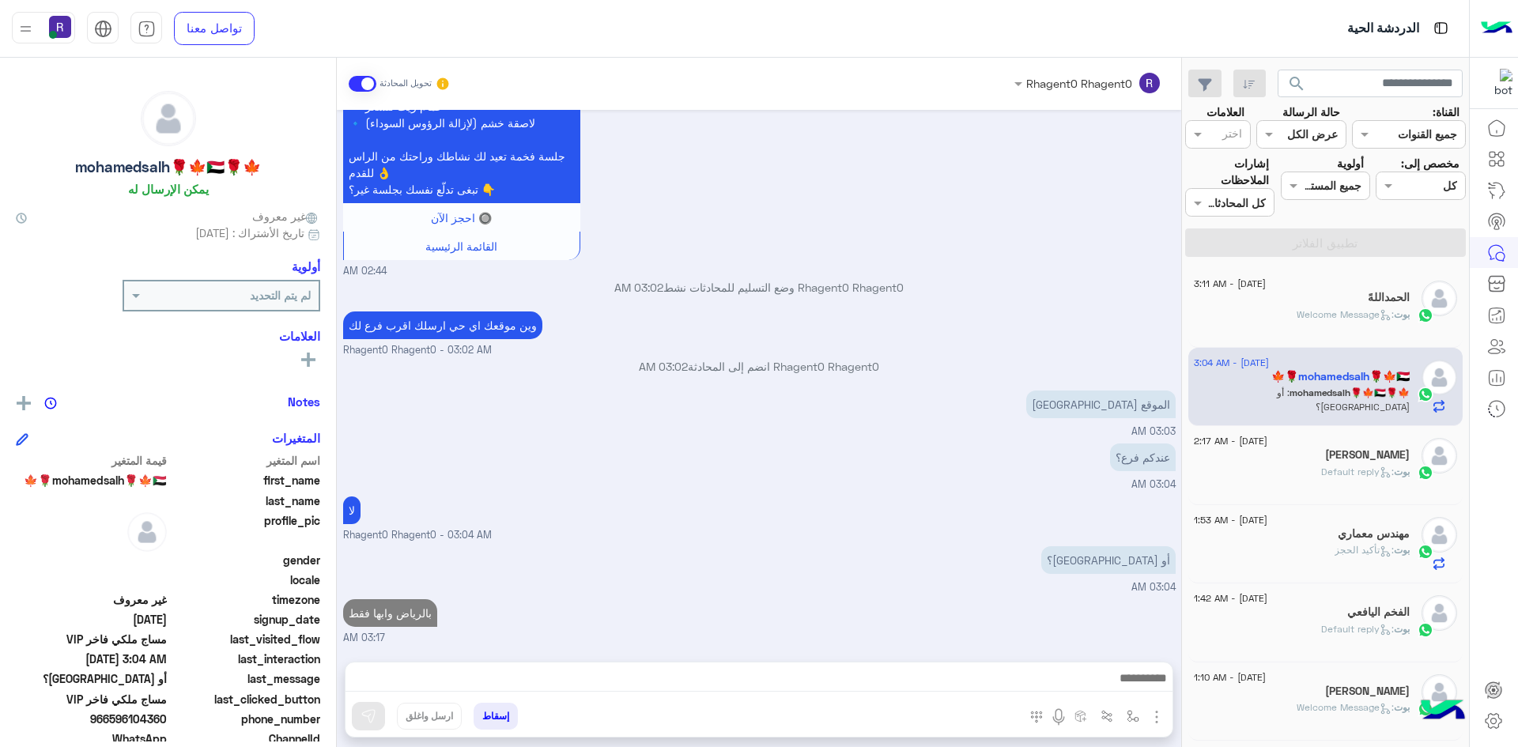
click at [1313, 314] on span ": Welcome Message" at bounding box center [1345, 314] width 97 height 12
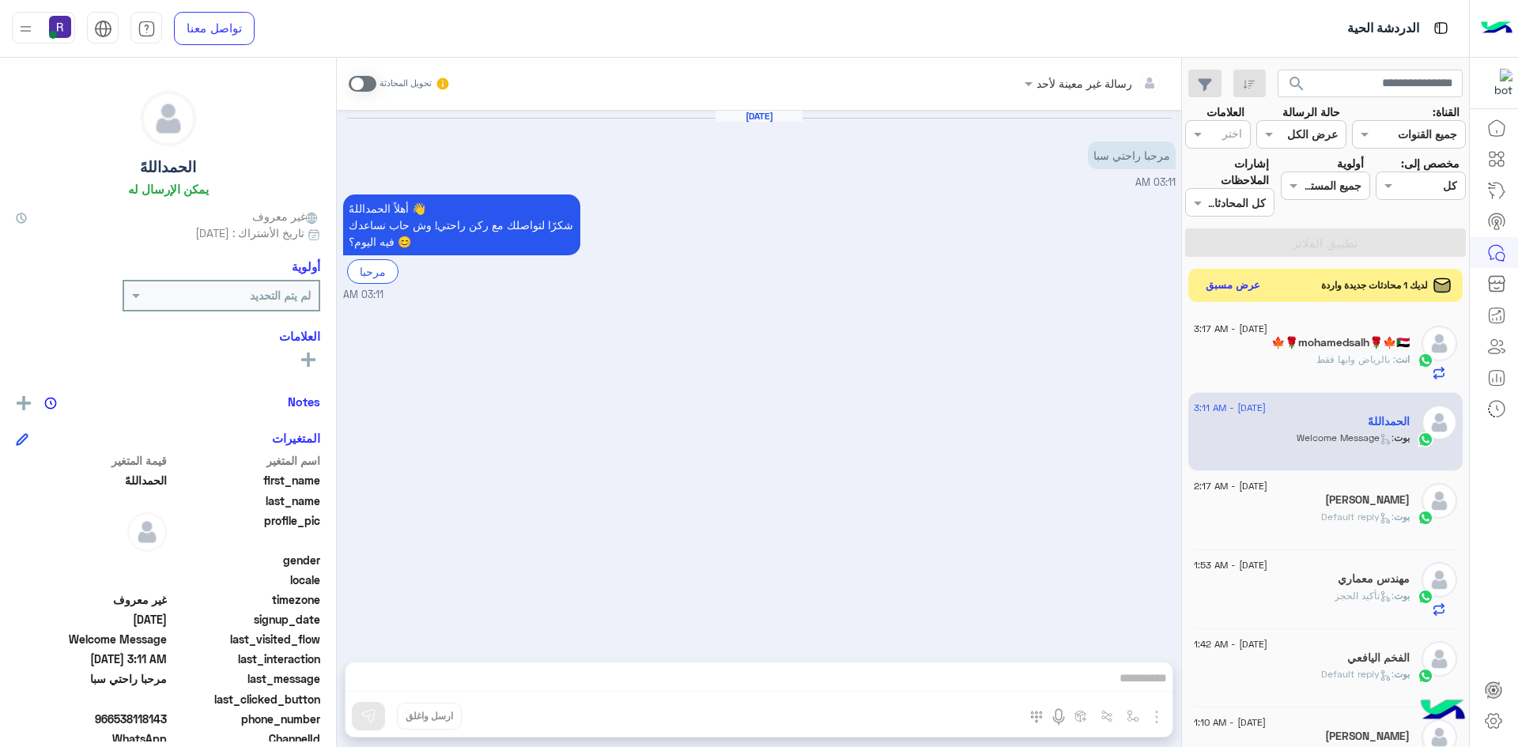
click at [1222, 286] on button "عرض مسبق" at bounding box center [1233, 285] width 66 height 21
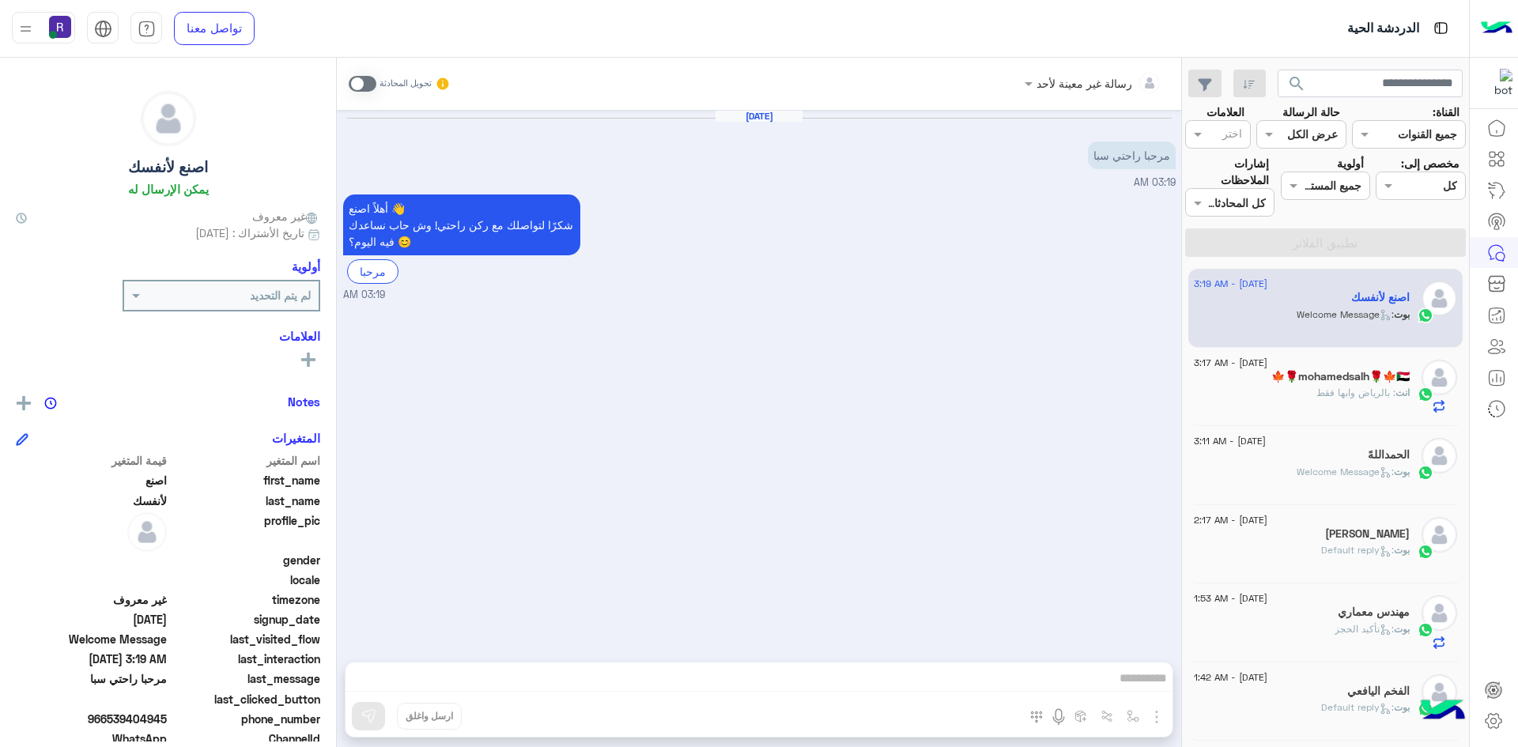
click at [1296, 384] on div "🍁🌹mohamedsalh🌹🍁🇸🇩" at bounding box center [1302, 378] width 216 height 17
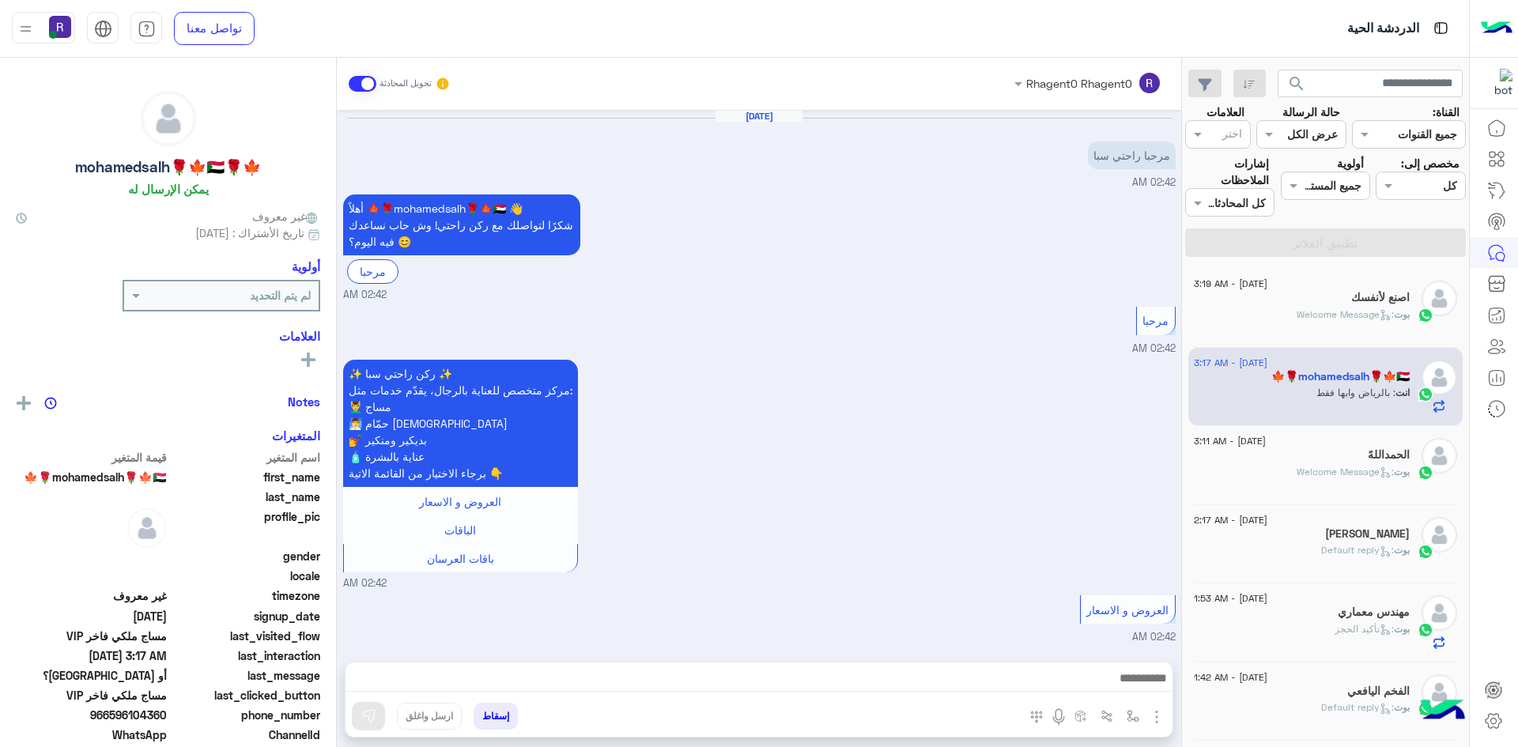
scroll to position [860, 0]
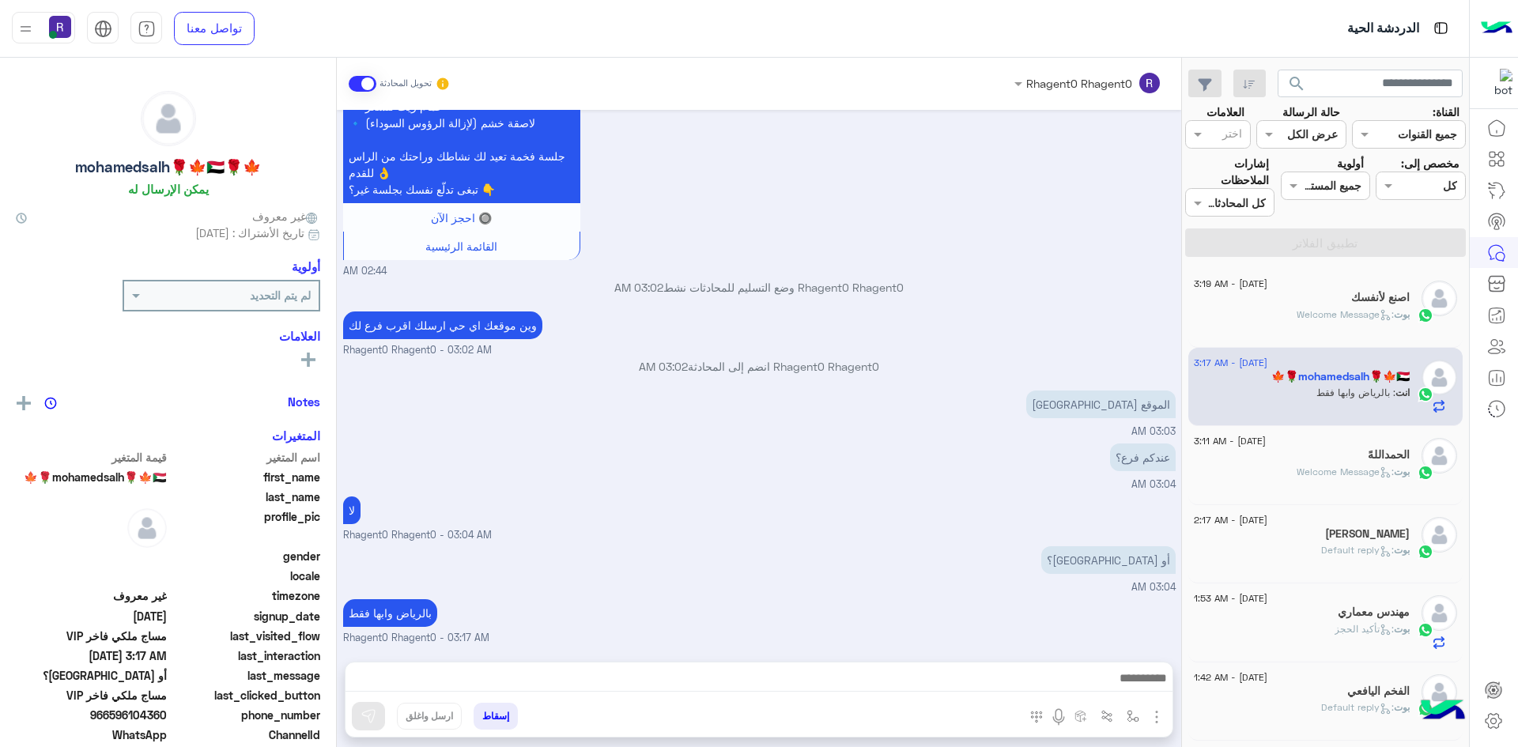
click at [1290, 488] on div "بوت : Welcome Message" at bounding box center [1302, 479] width 216 height 28
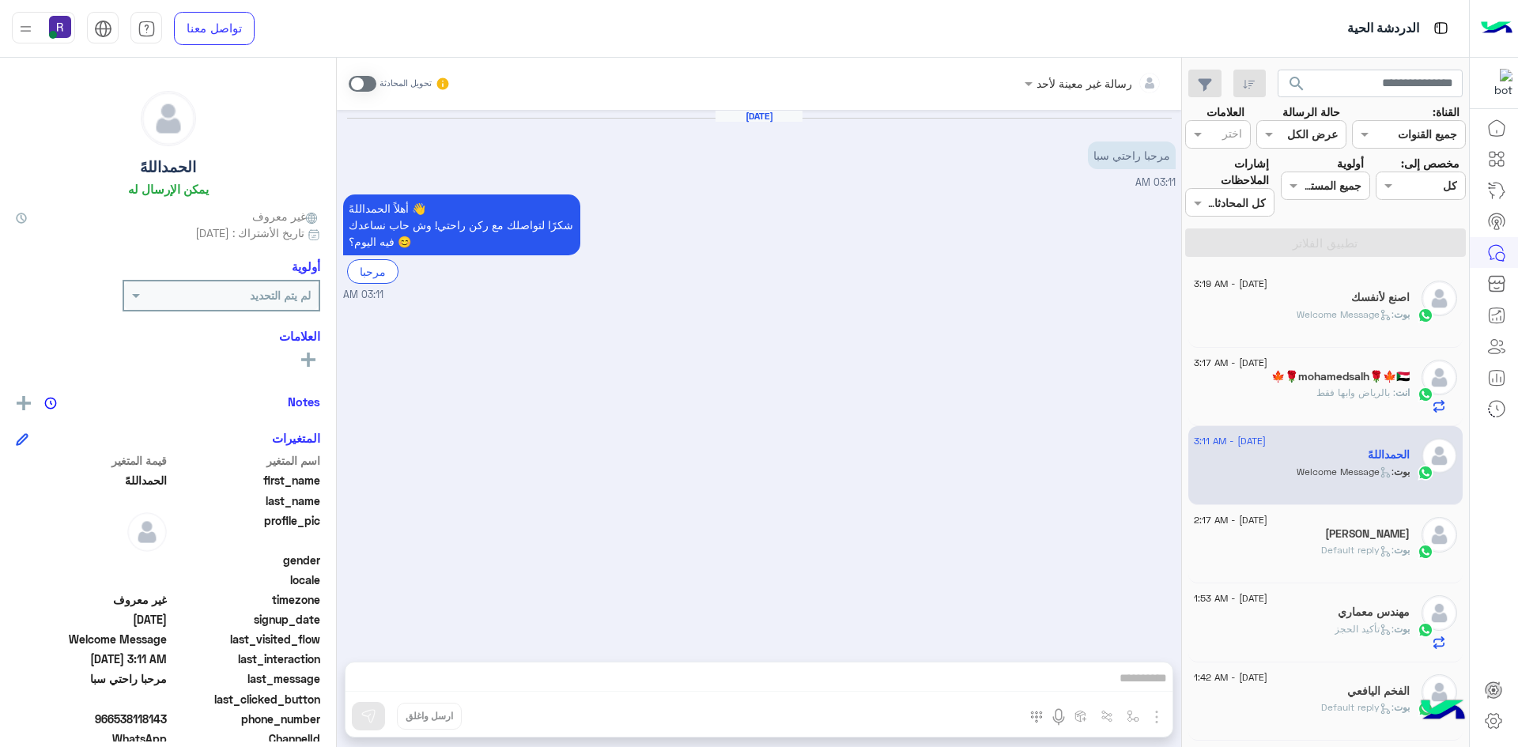
click at [502, 378] on div "[DATE] مرحبا راحتي سبا 03:11 AM أهلاً ال[PERSON_NAME] 👋 شكرًا لتواصلك مع ركن را…" at bounding box center [759, 378] width 844 height 536
click at [1339, 323] on div "بوت : مساج ملكي فاخر VIP" at bounding box center [1302, 322] width 216 height 28
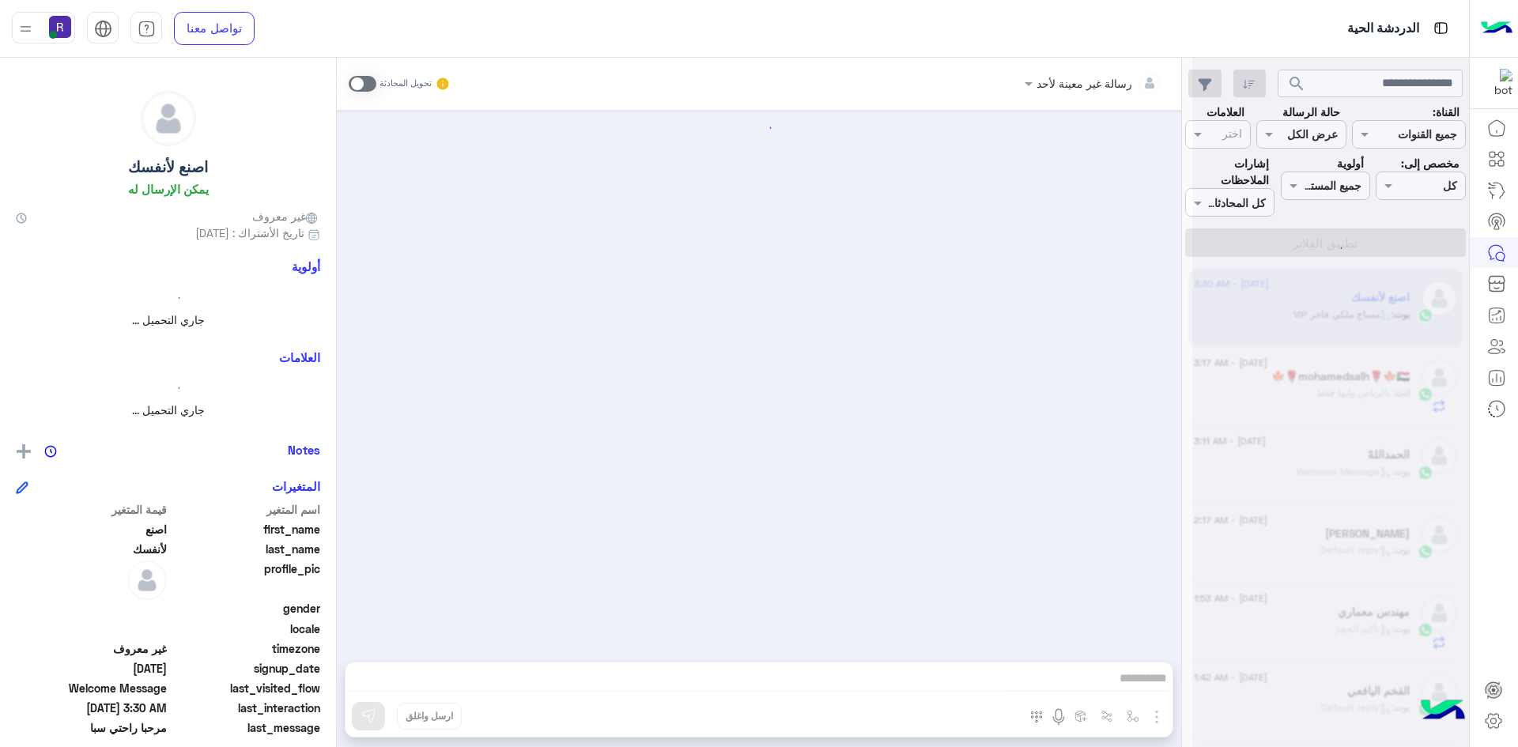
click at [368, 82] on span at bounding box center [363, 84] width 28 height 16
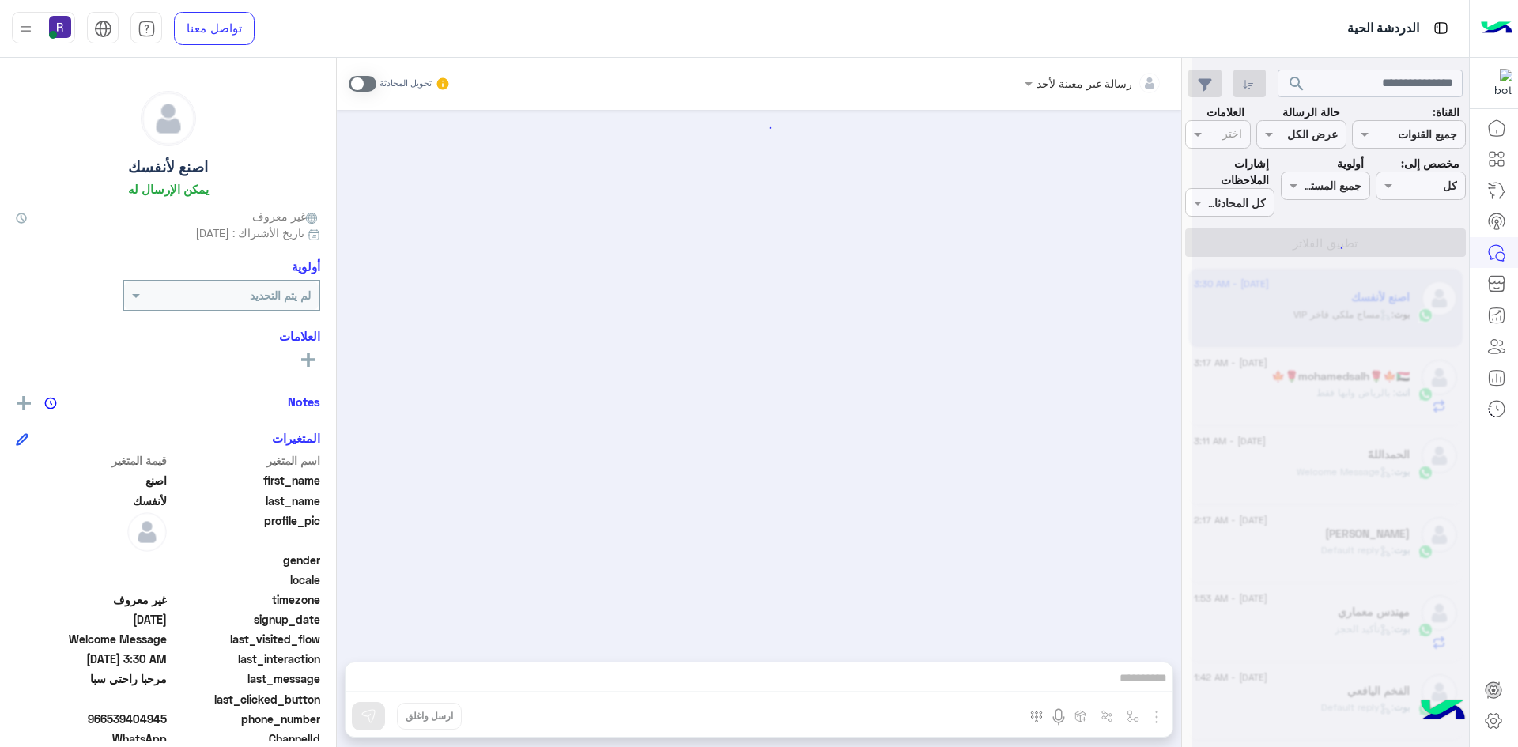
scroll to position [522, 0]
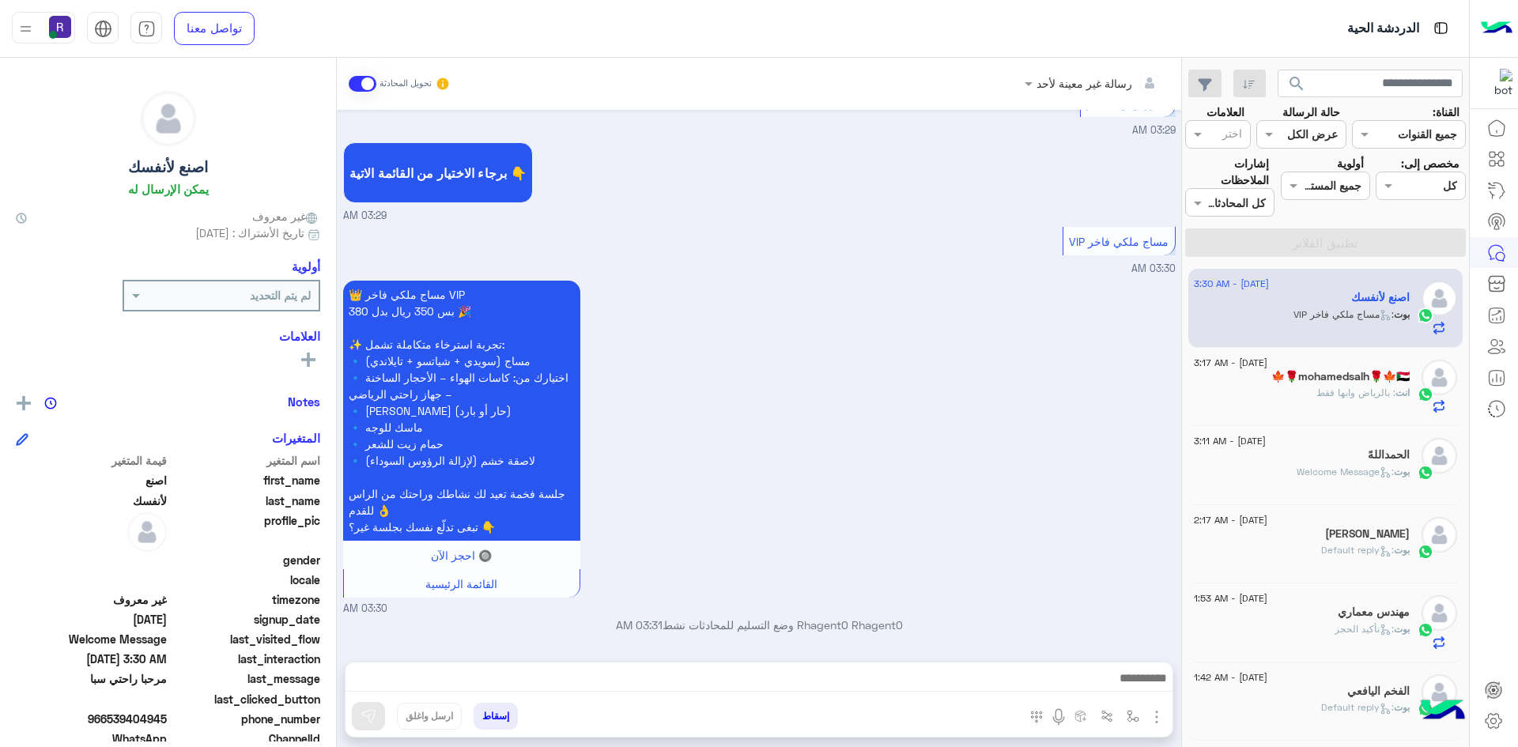
click at [952, 286] on div "👑 مساج ملكي فاخر VIP بس 350 ريال بدل 380 🎉 ✨ تجربة استرخاء متكاملة تشمل: 🔹 مساج…" at bounding box center [759, 447] width 833 height 340
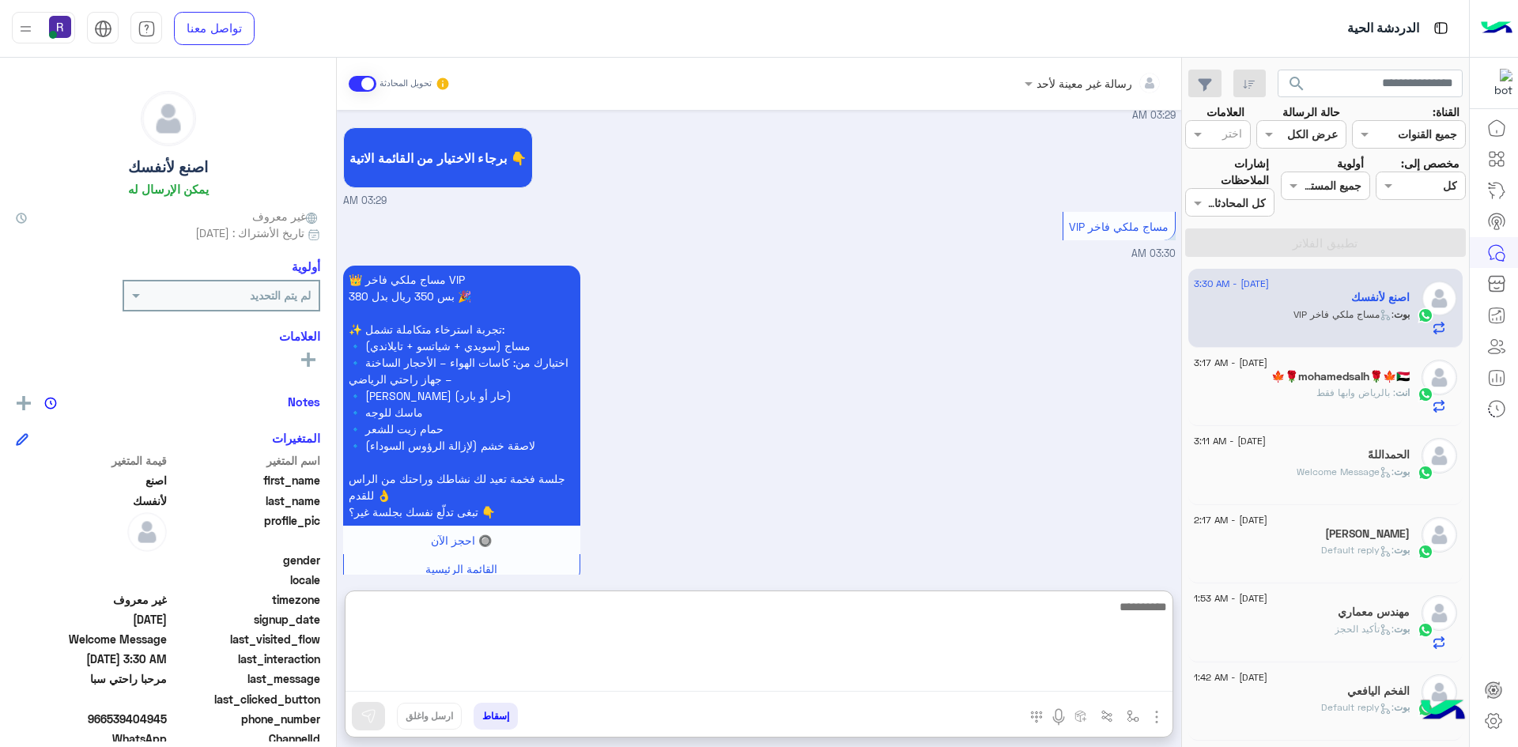
paste textarea "**********"
type textarea "**********"
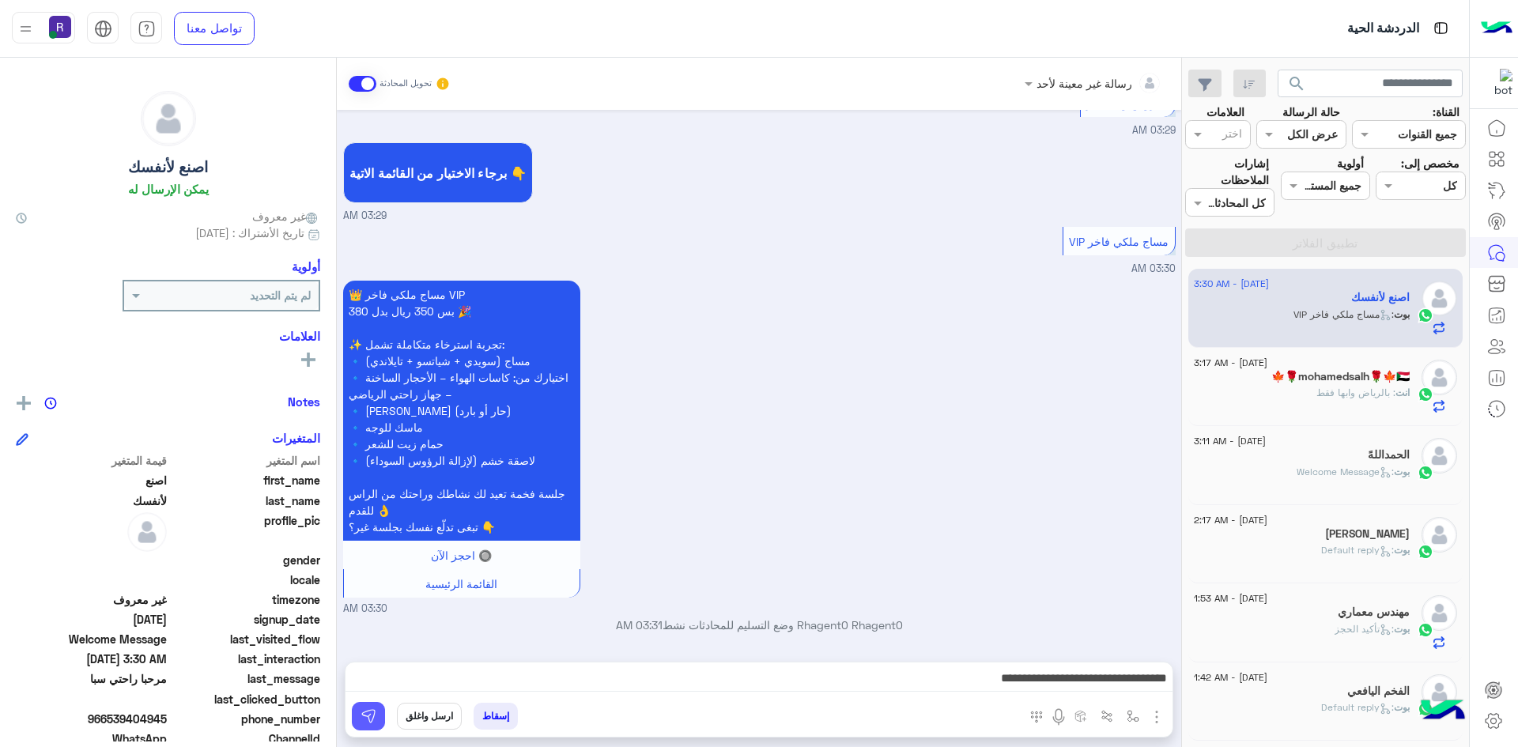
click at [371, 716] on img at bounding box center [369, 716] width 16 height 16
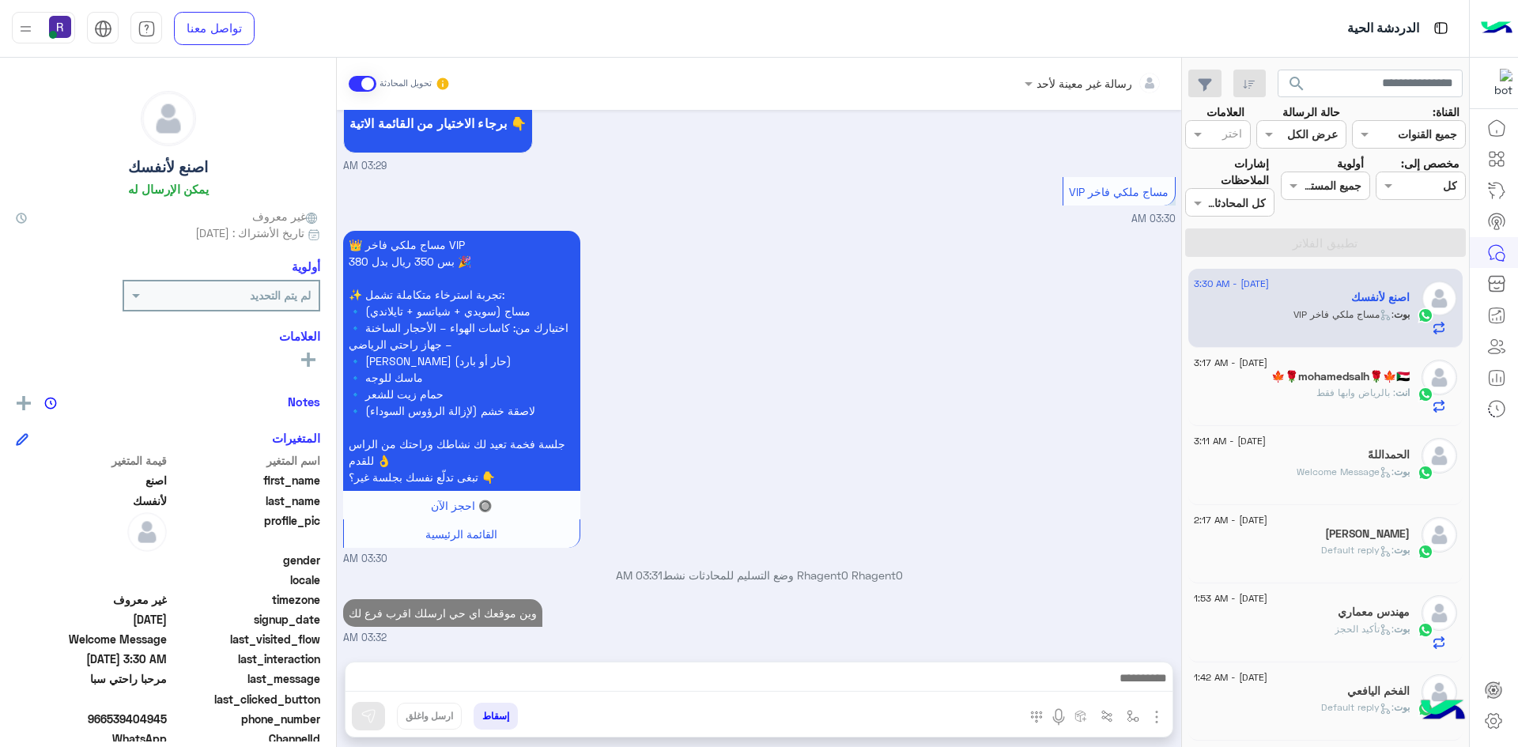
scroll to position [572, 0]
click at [1366, 387] on span ": بالرياض وابها فقط" at bounding box center [1356, 393] width 79 height 12
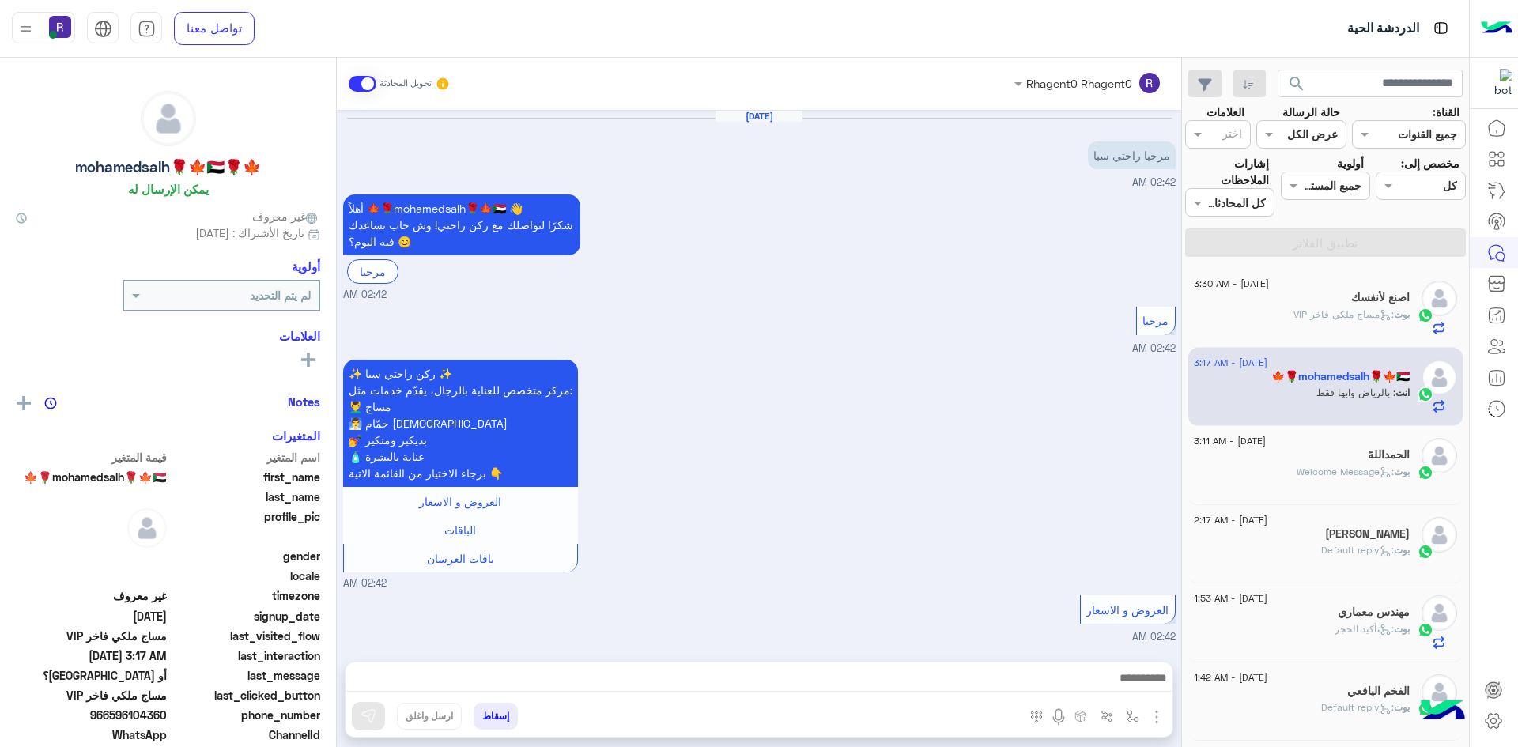
scroll to position [860, 0]
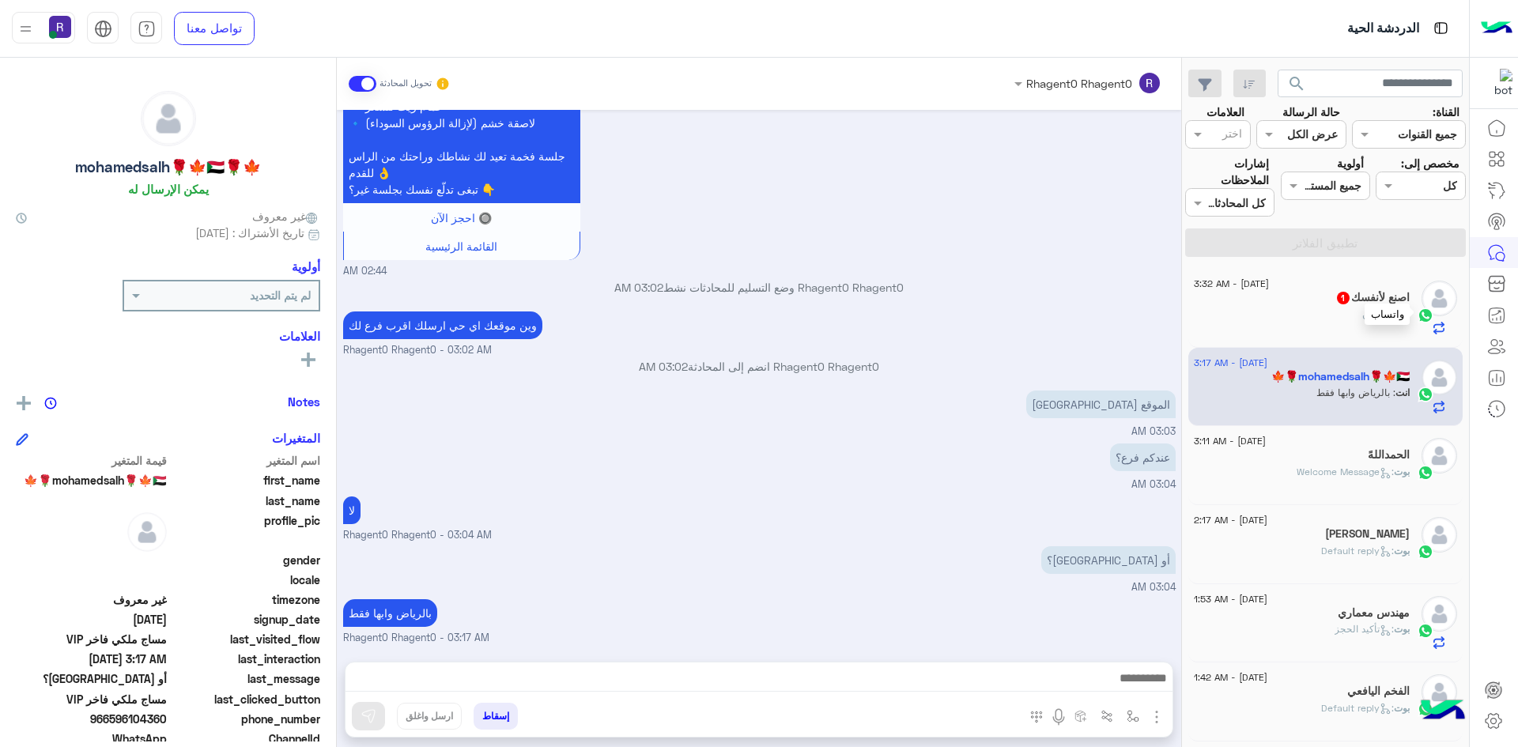
click at [1421, 321] on img at bounding box center [1426, 316] width 16 height 16
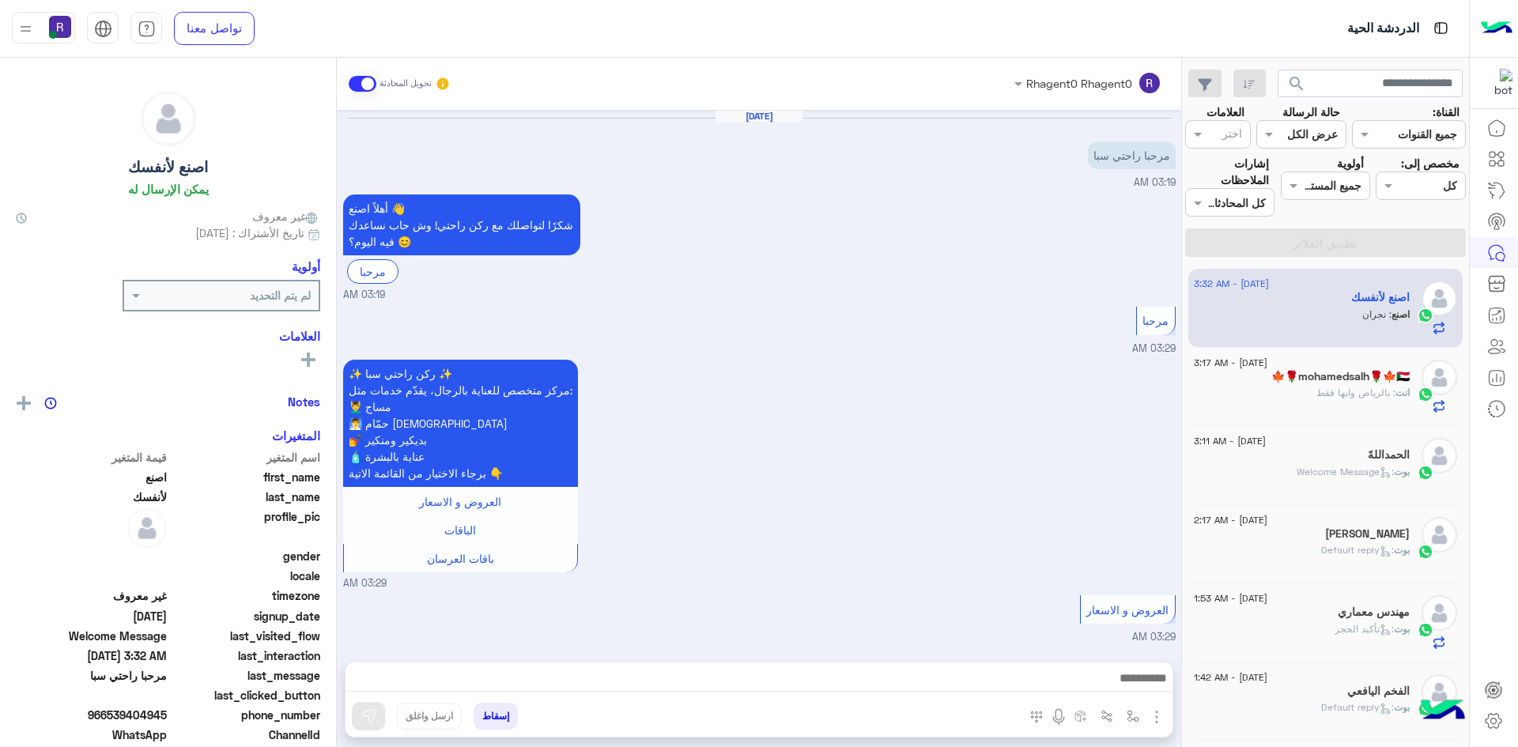
scroll to position [654, 0]
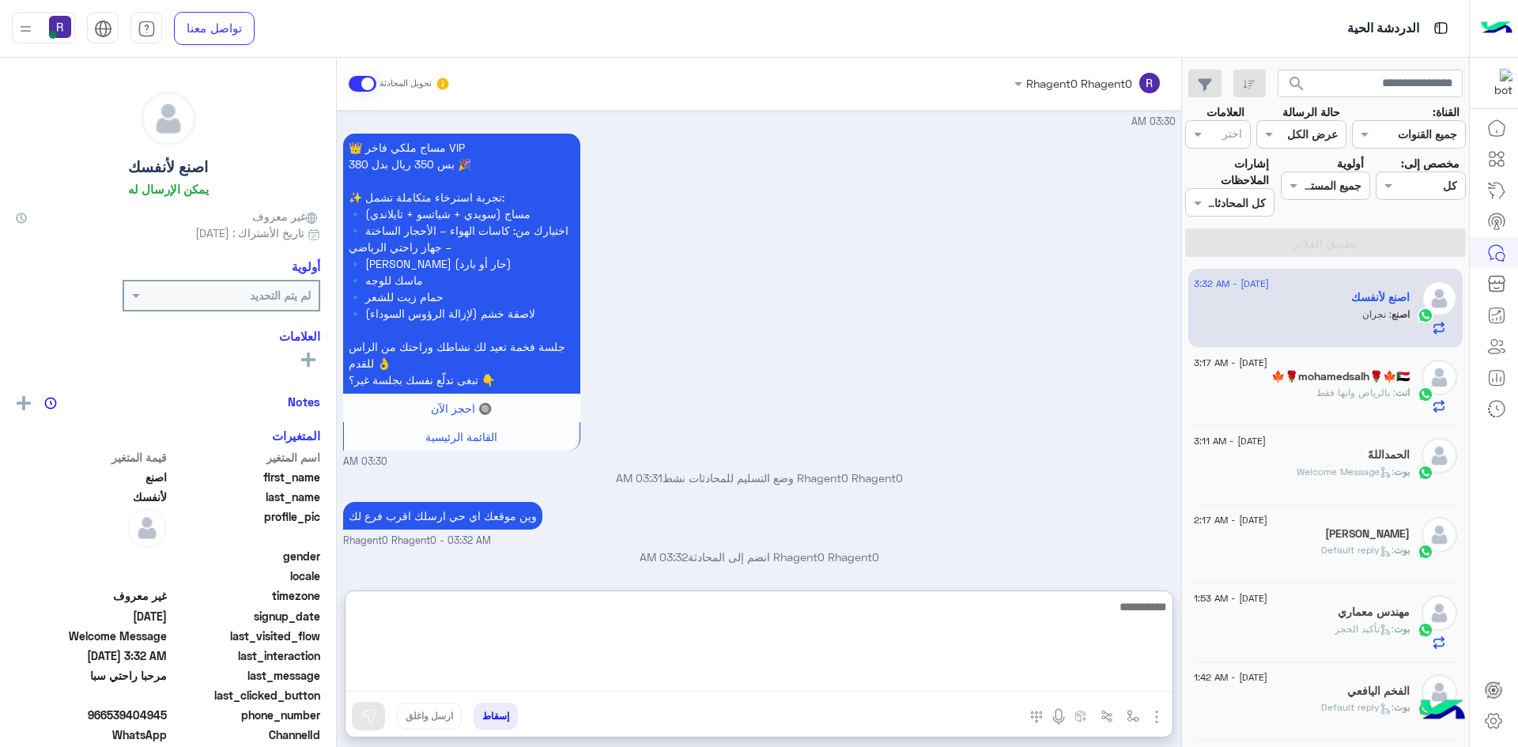
click at [803, 686] on textarea at bounding box center [759, 644] width 827 height 95
type textarea "**"
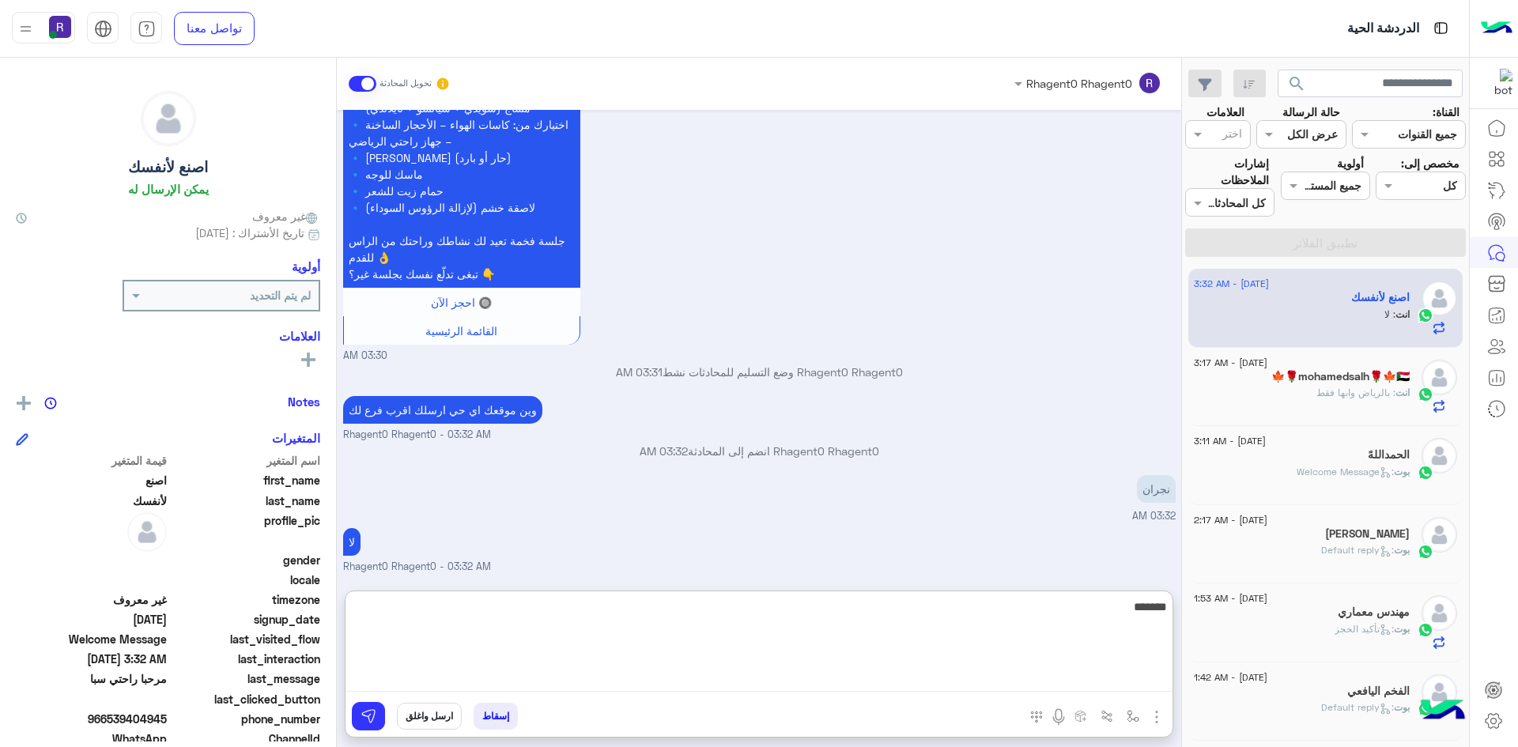
type textarea "*******"
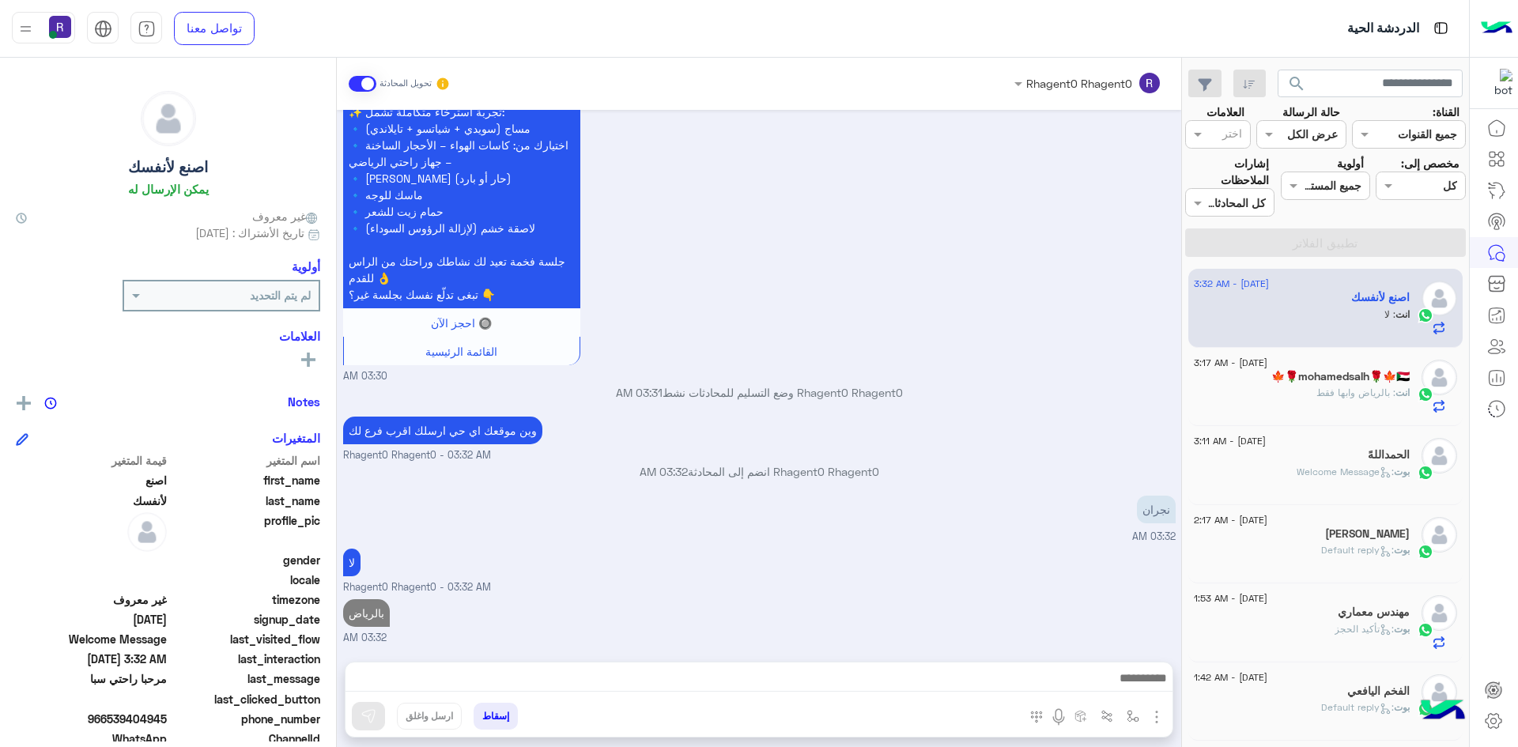
click at [1318, 383] on h5 "🍁🌹mohamedsalh🌹🍁🇸🇩" at bounding box center [1340, 376] width 138 height 13
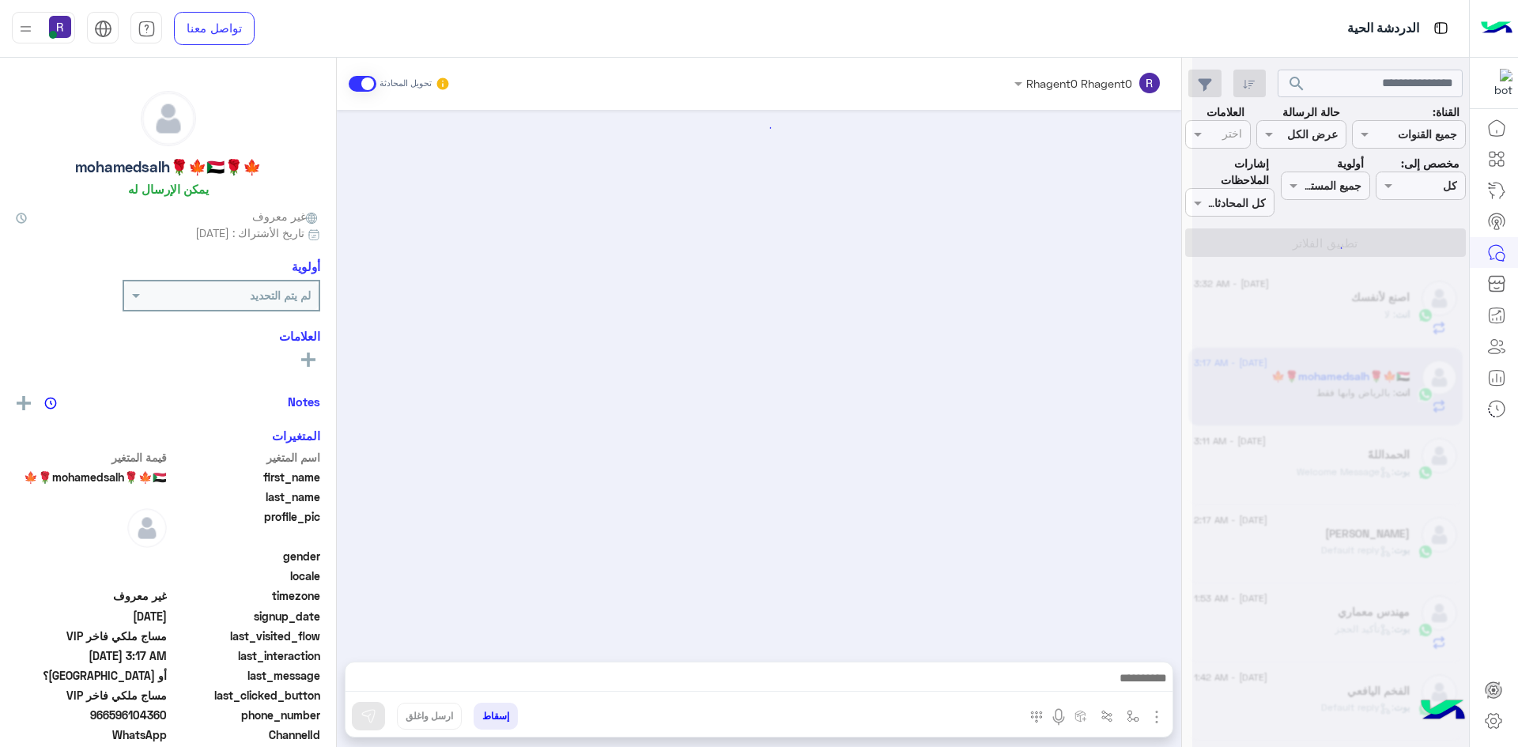
scroll to position [860, 0]
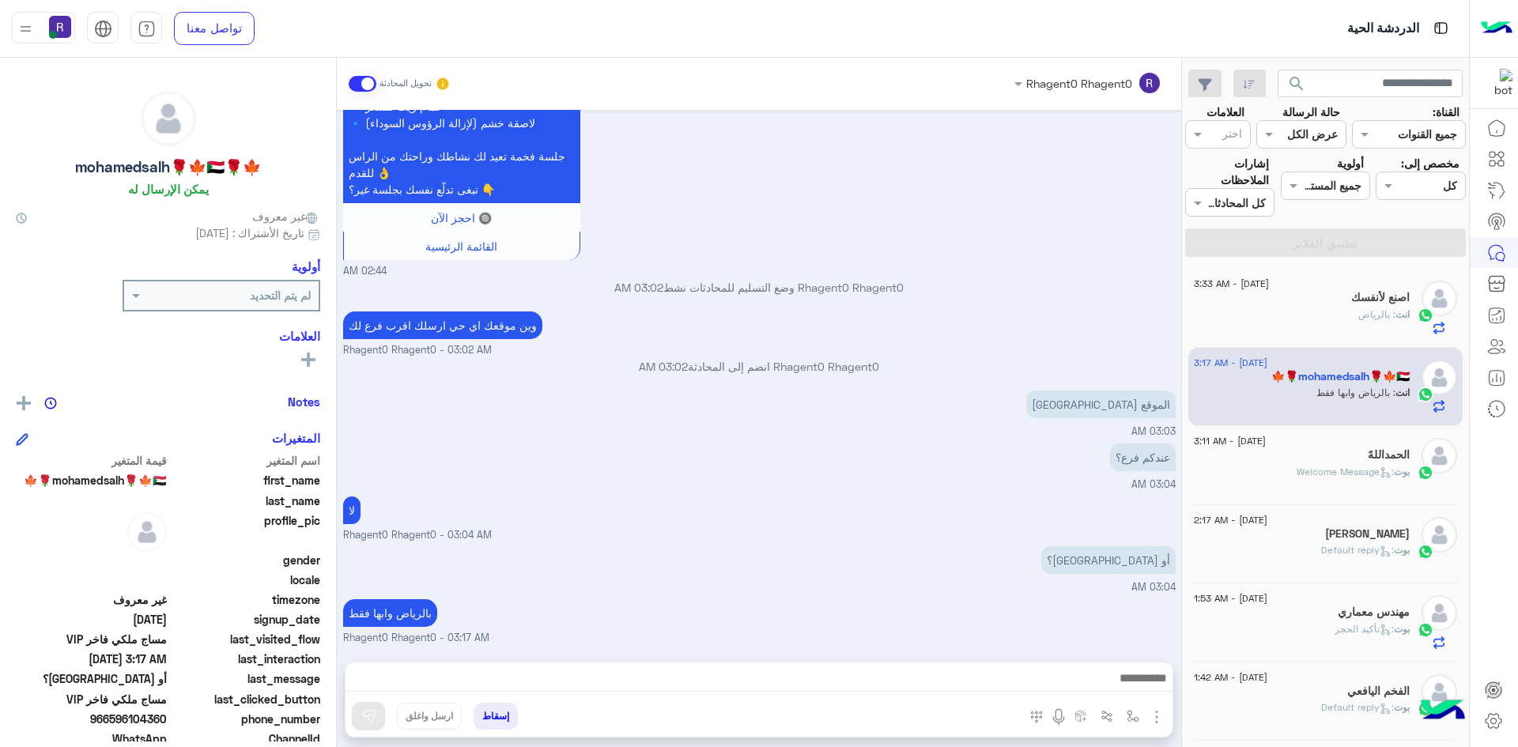
click at [1306, 320] on div "انت : بالرياض" at bounding box center [1302, 322] width 216 height 28
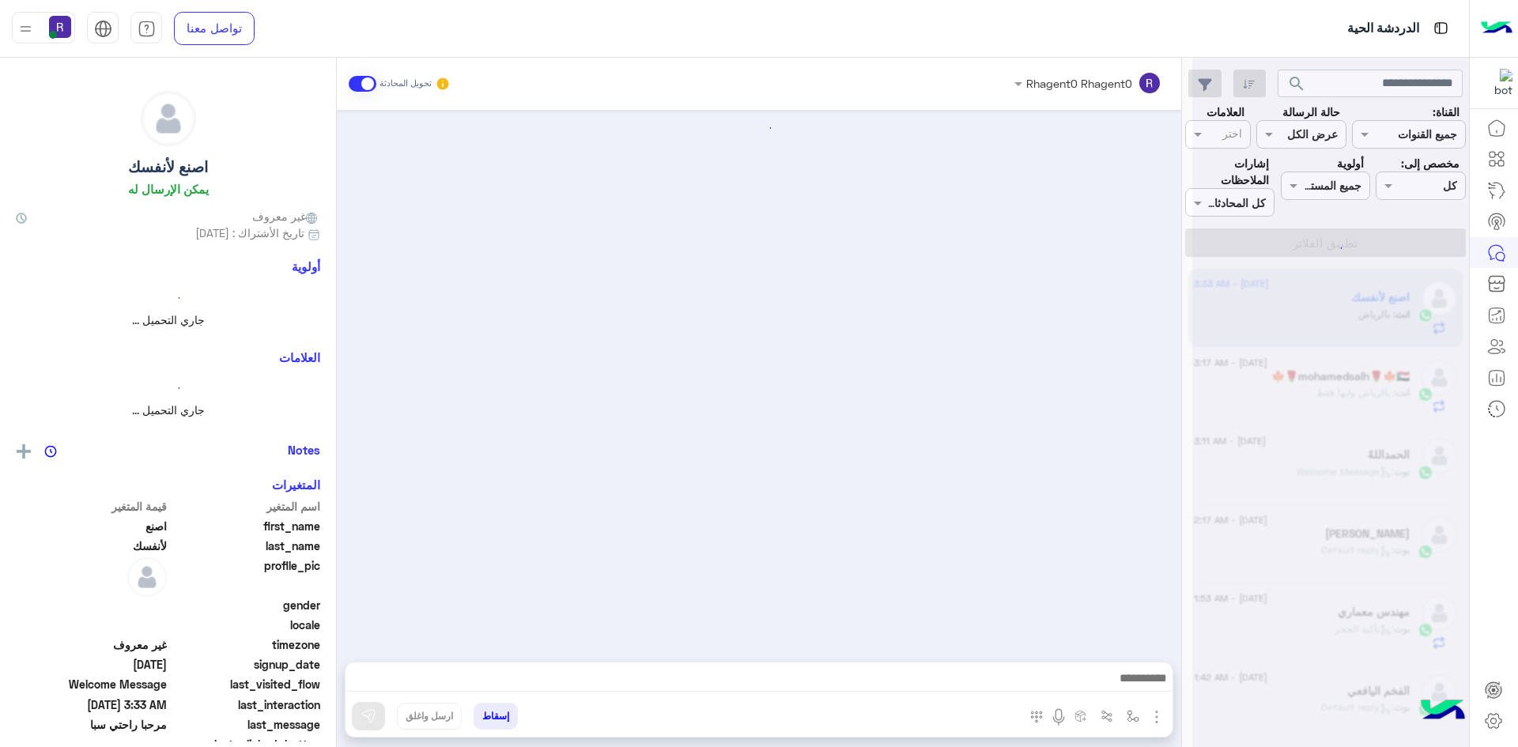
scroll to position [754, 0]
